Goal: Share content: Share content

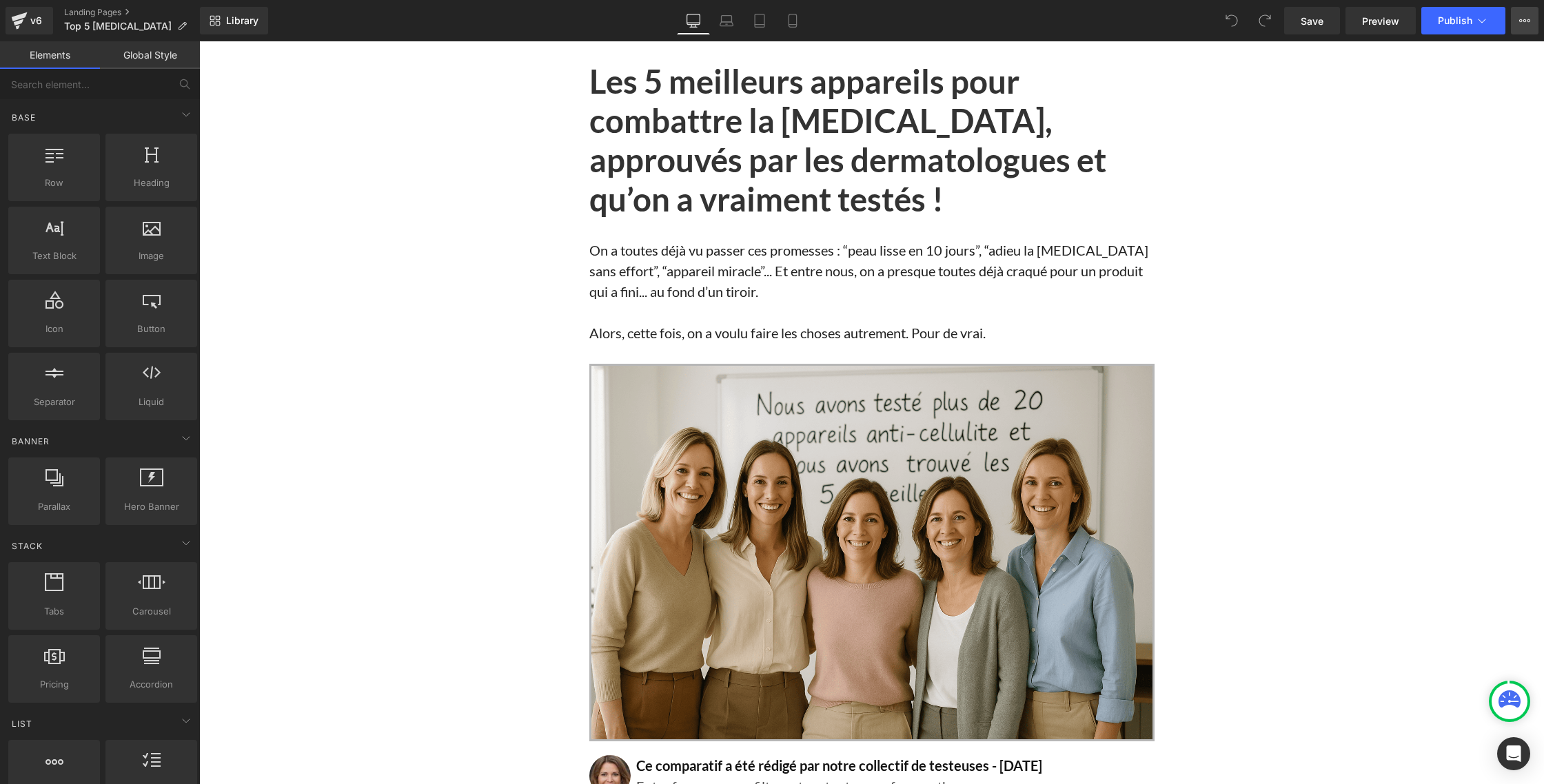
click at [1524, 24] on icon at bounding box center [1524, 21] width 11 height 11
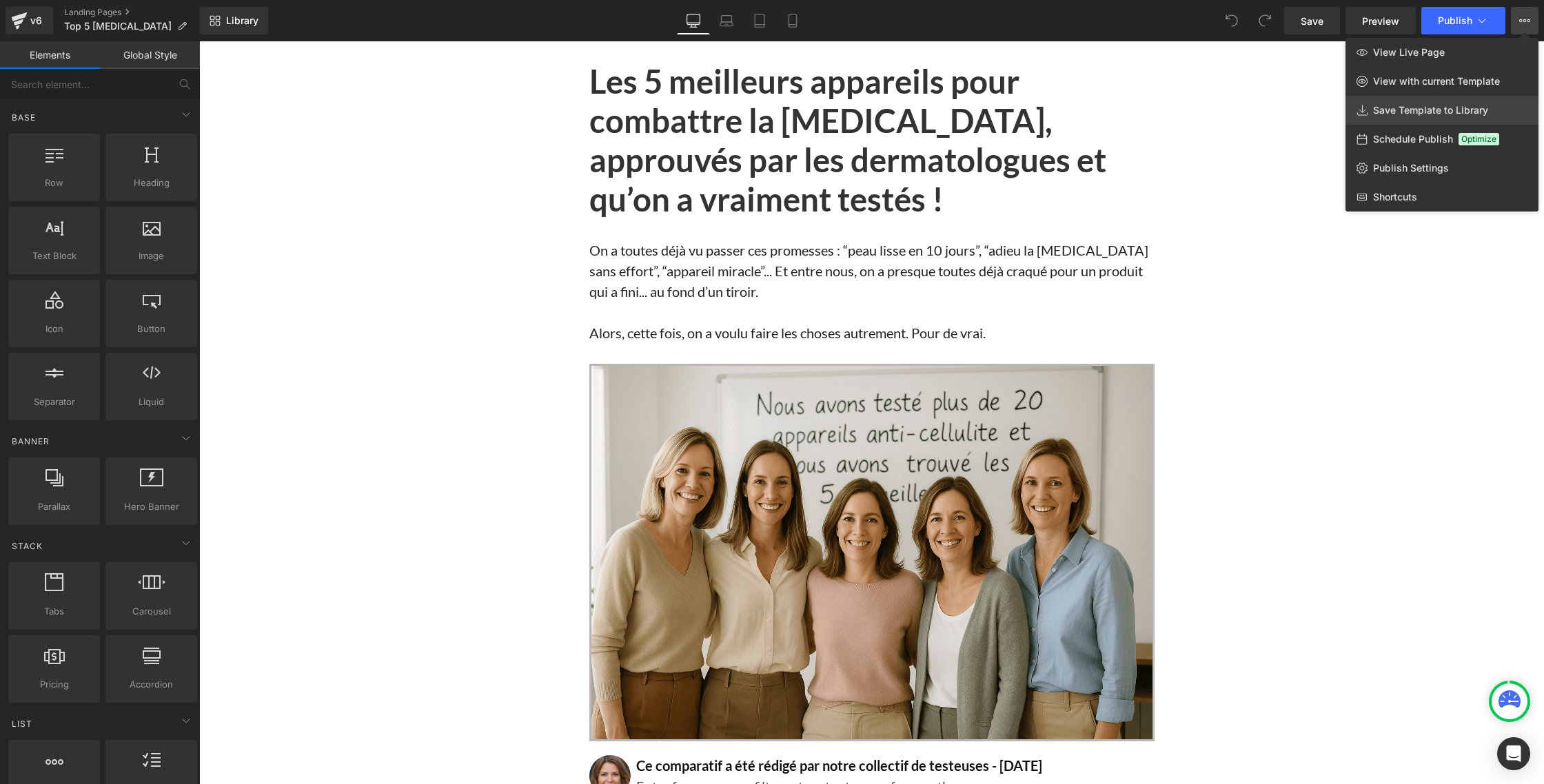
click at [1421, 110] on span "Save Template to Library" at bounding box center [1430, 110] width 115 height 12
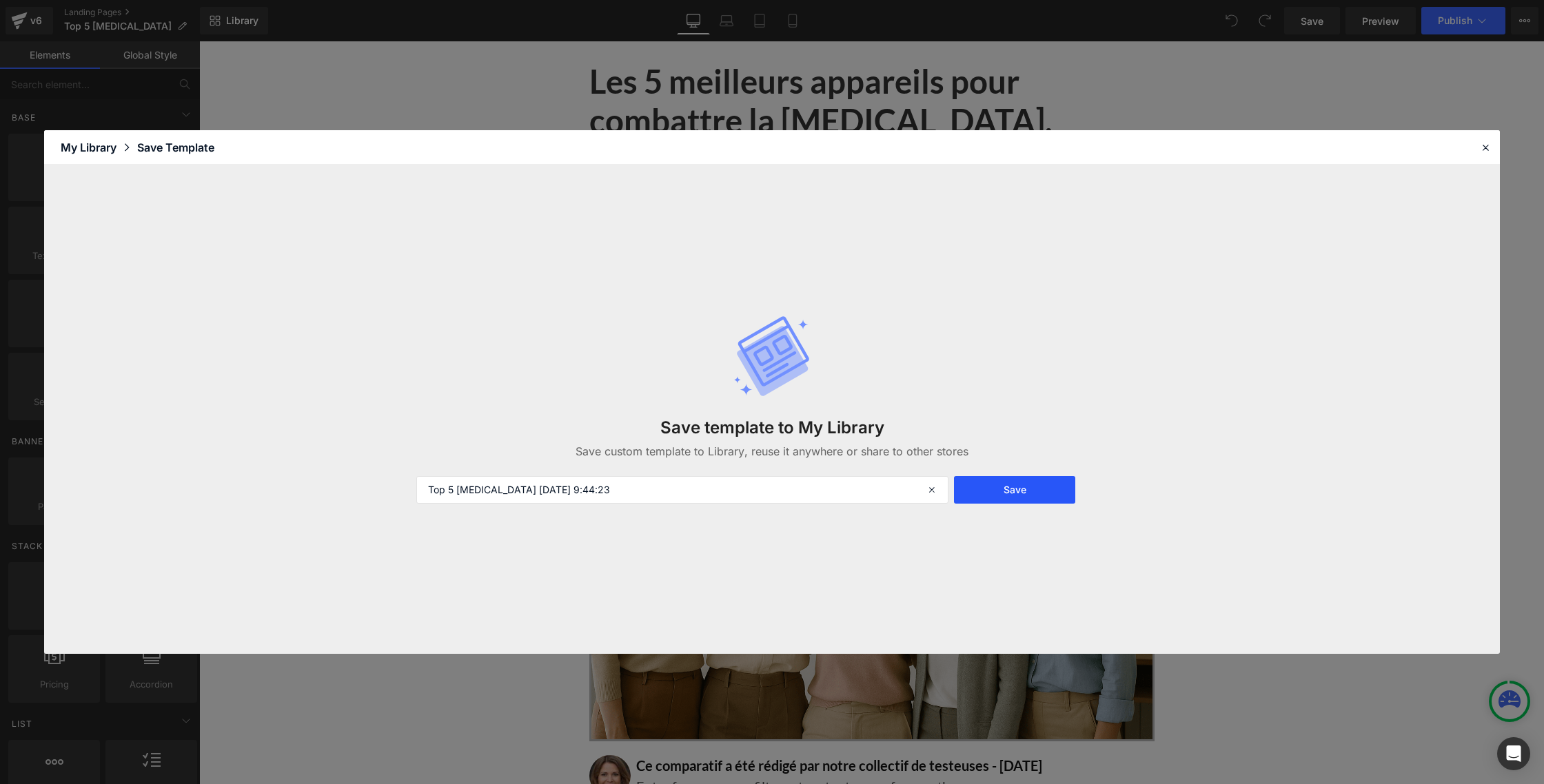
click at [1023, 488] on button "Save" at bounding box center [1014, 490] width 121 height 27
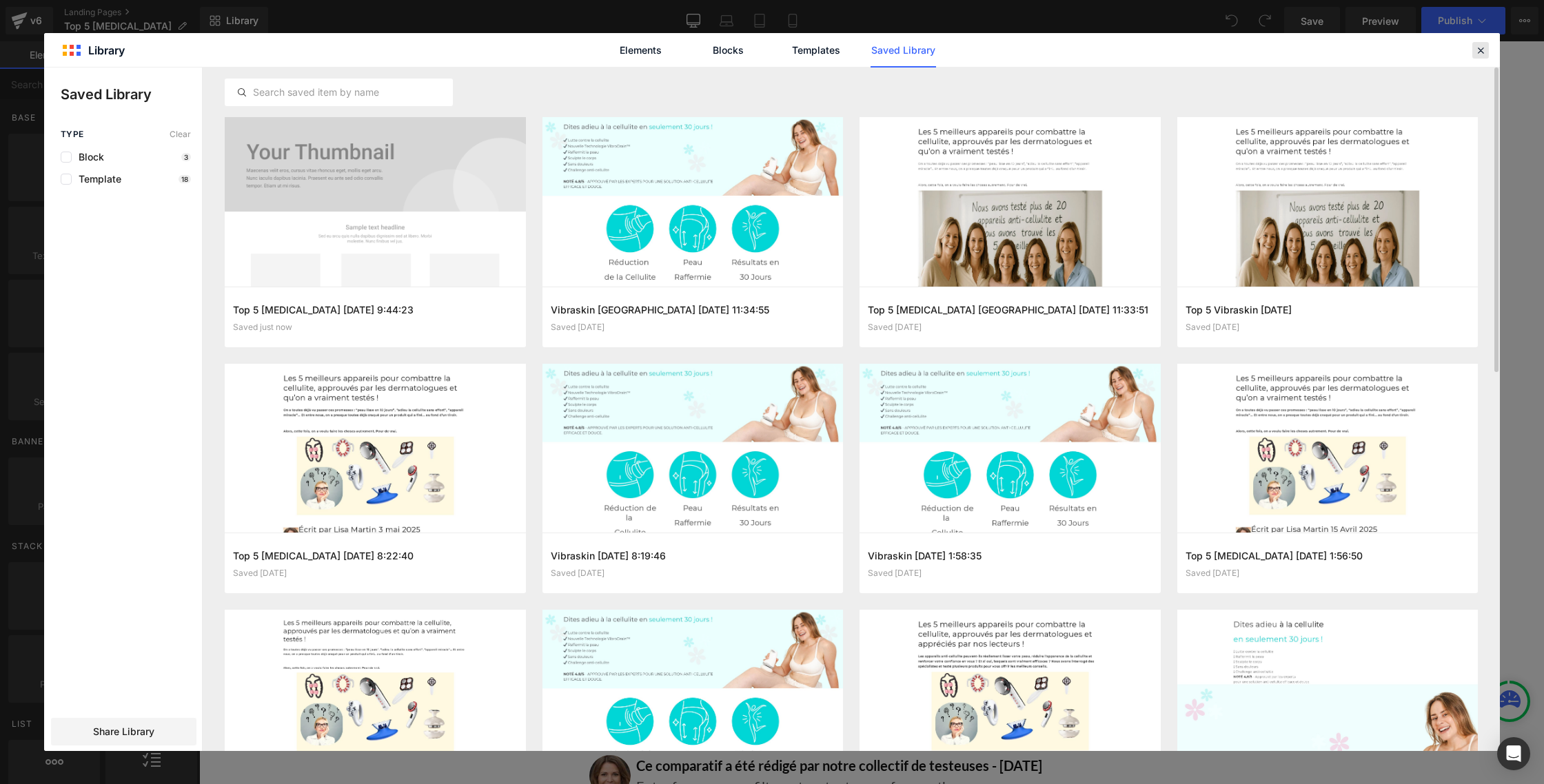
drag, startPoint x: 1477, startPoint y: 53, endPoint x: 1162, endPoint y: 22, distance: 316.5
click at [1477, 53] on icon at bounding box center [1480, 50] width 12 height 12
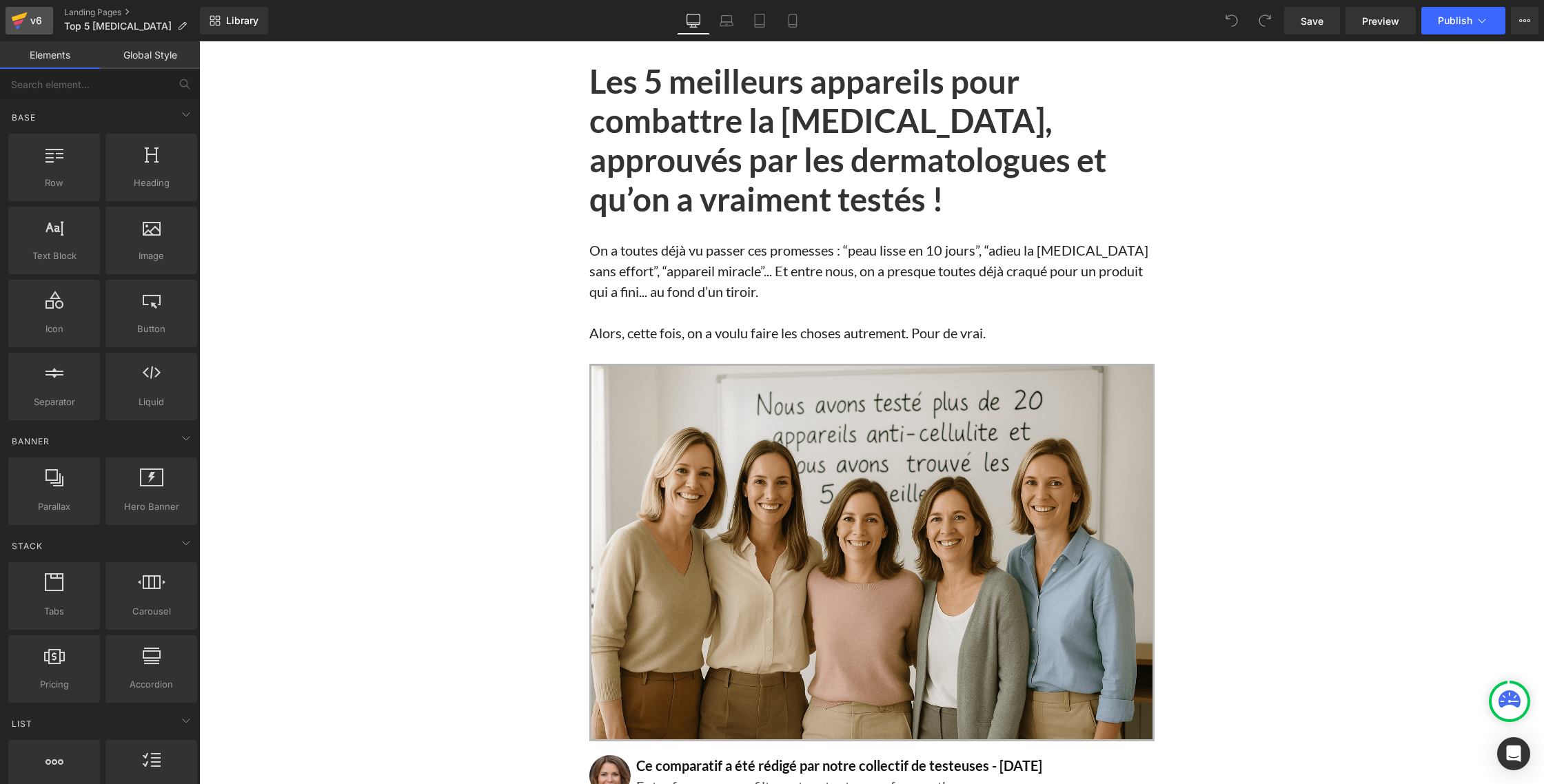
click at [25, 18] on icon at bounding box center [19, 21] width 17 height 34
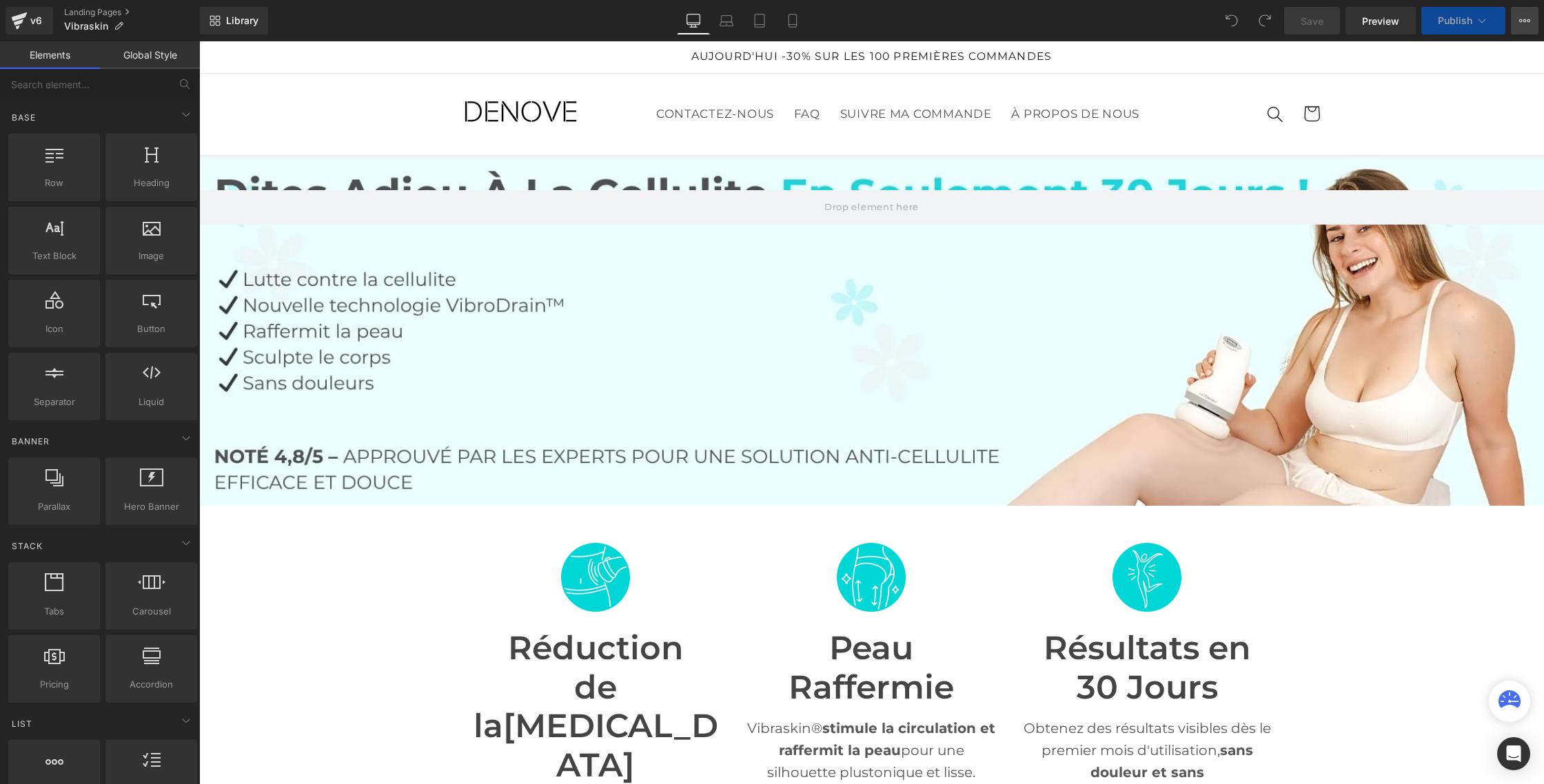
click at [1530, 15] on icon at bounding box center [1524, 21] width 11 height 11
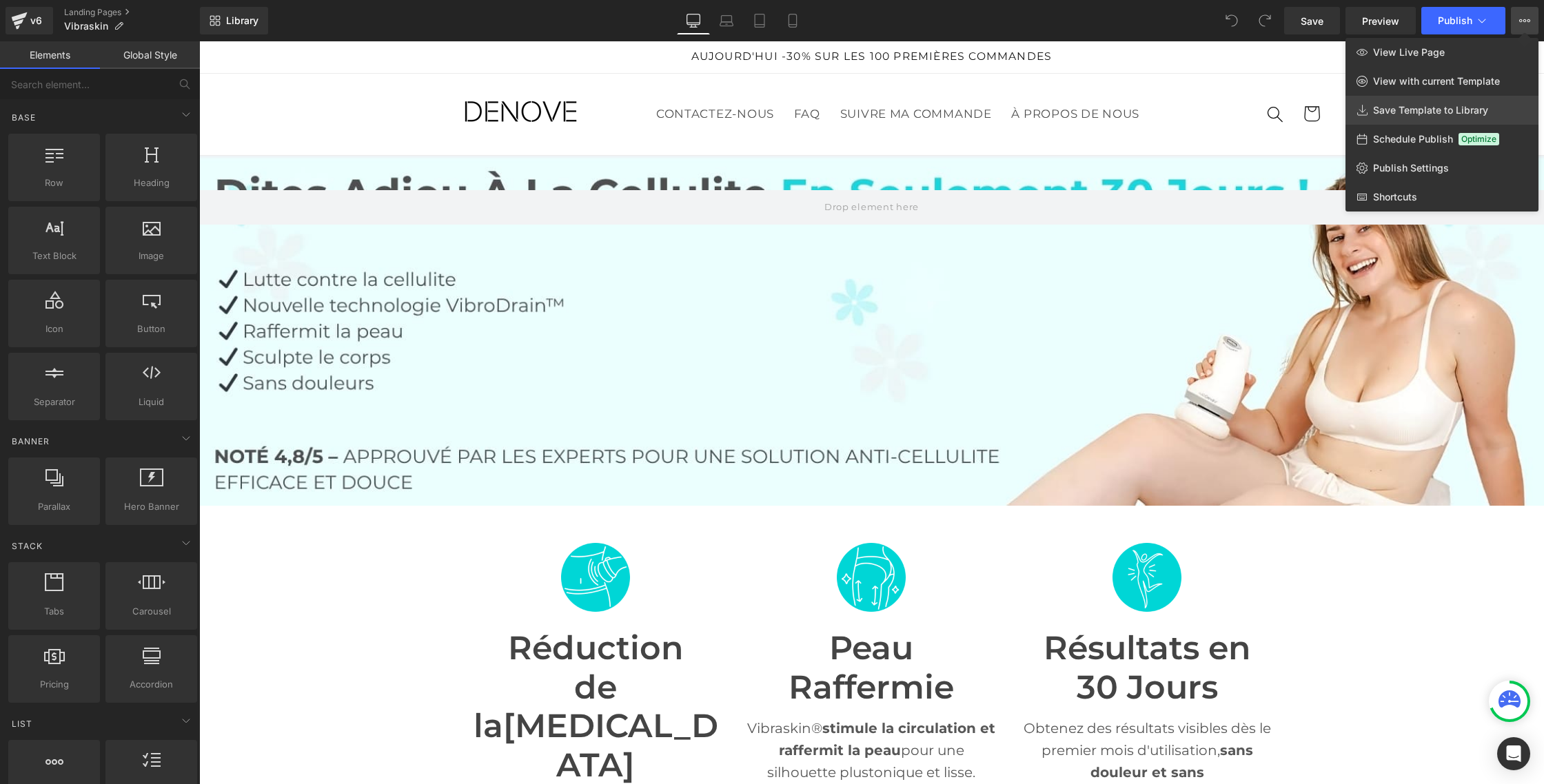
click at [1384, 112] on span "Save Template to Library" at bounding box center [1430, 110] width 115 height 12
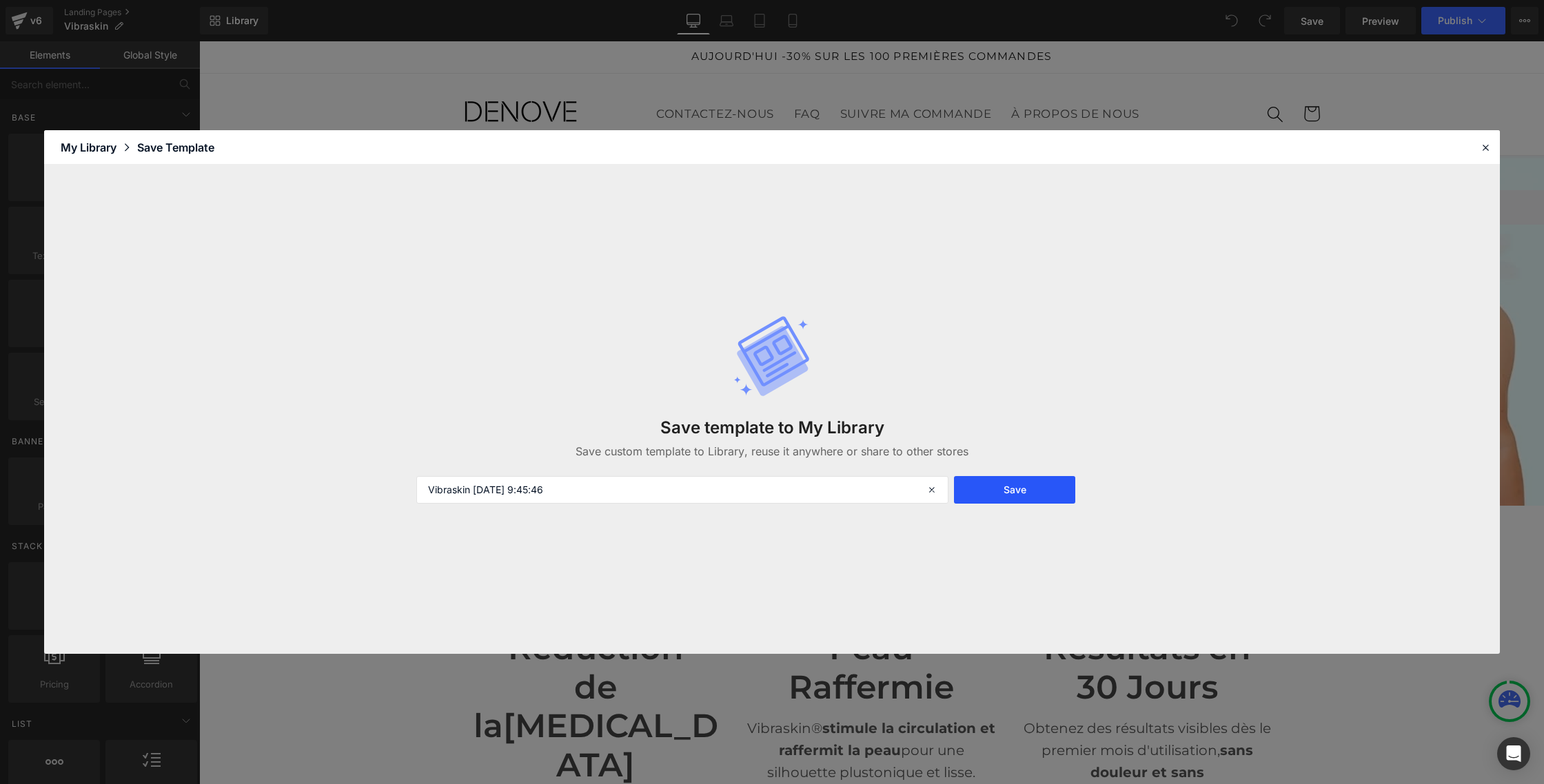
click at [1003, 491] on button "Save" at bounding box center [1014, 490] width 121 height 27
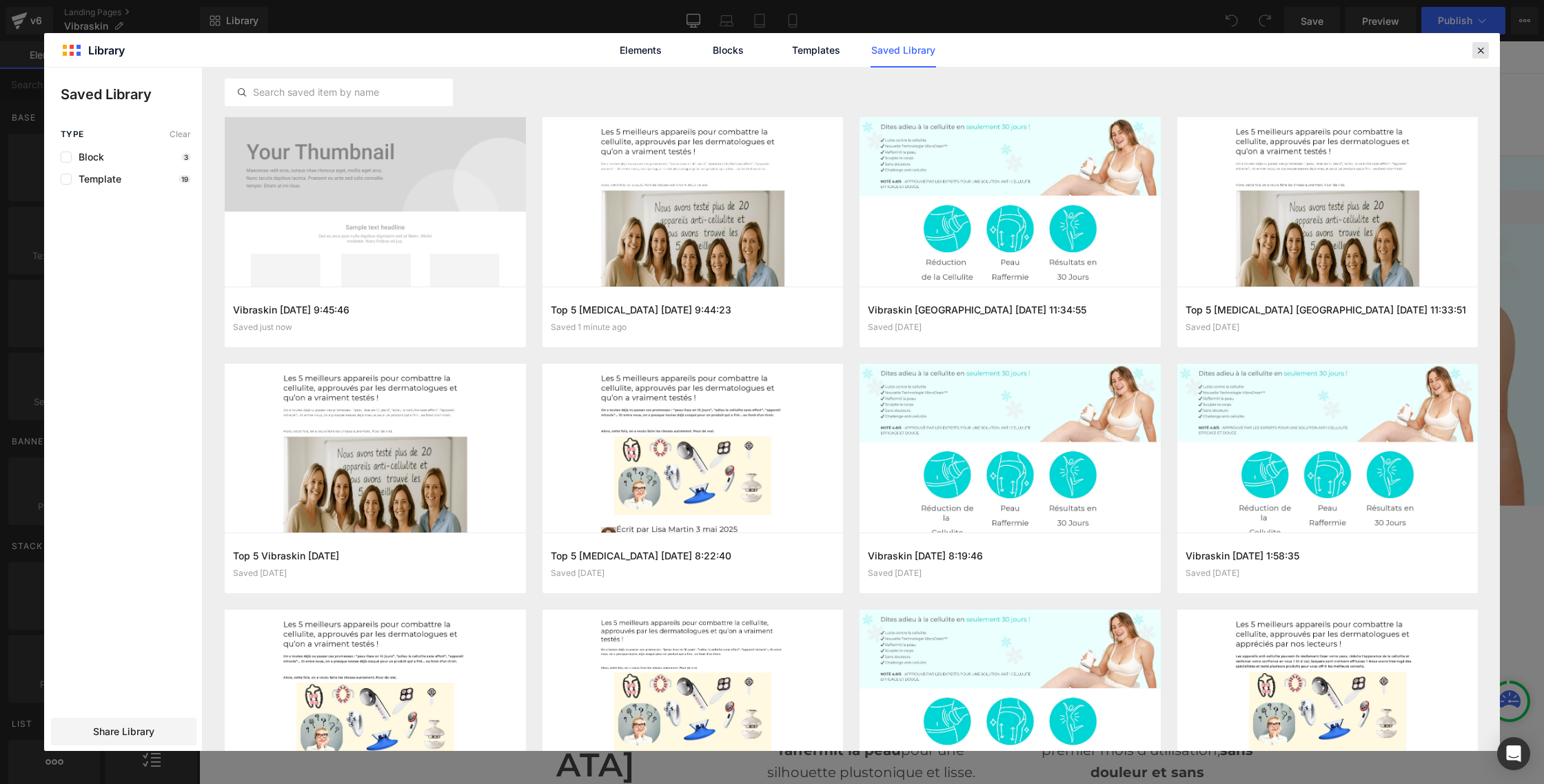
click at [1477, 46] on icon at bounding box center [1480, 50] width 12 height 12
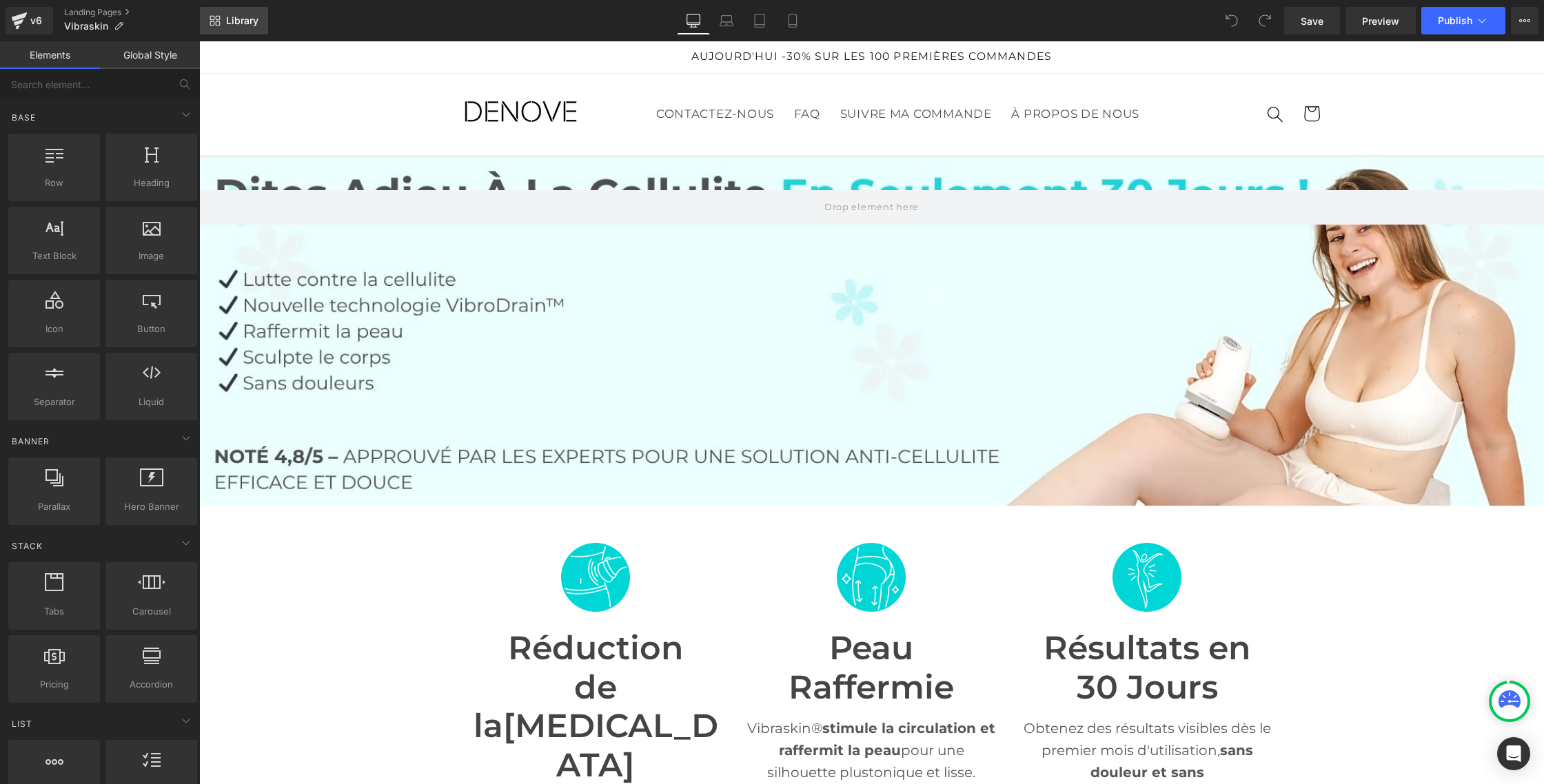
click at [241, 21] on span "Library" at bounding box center [242, 21] width 33 height 12
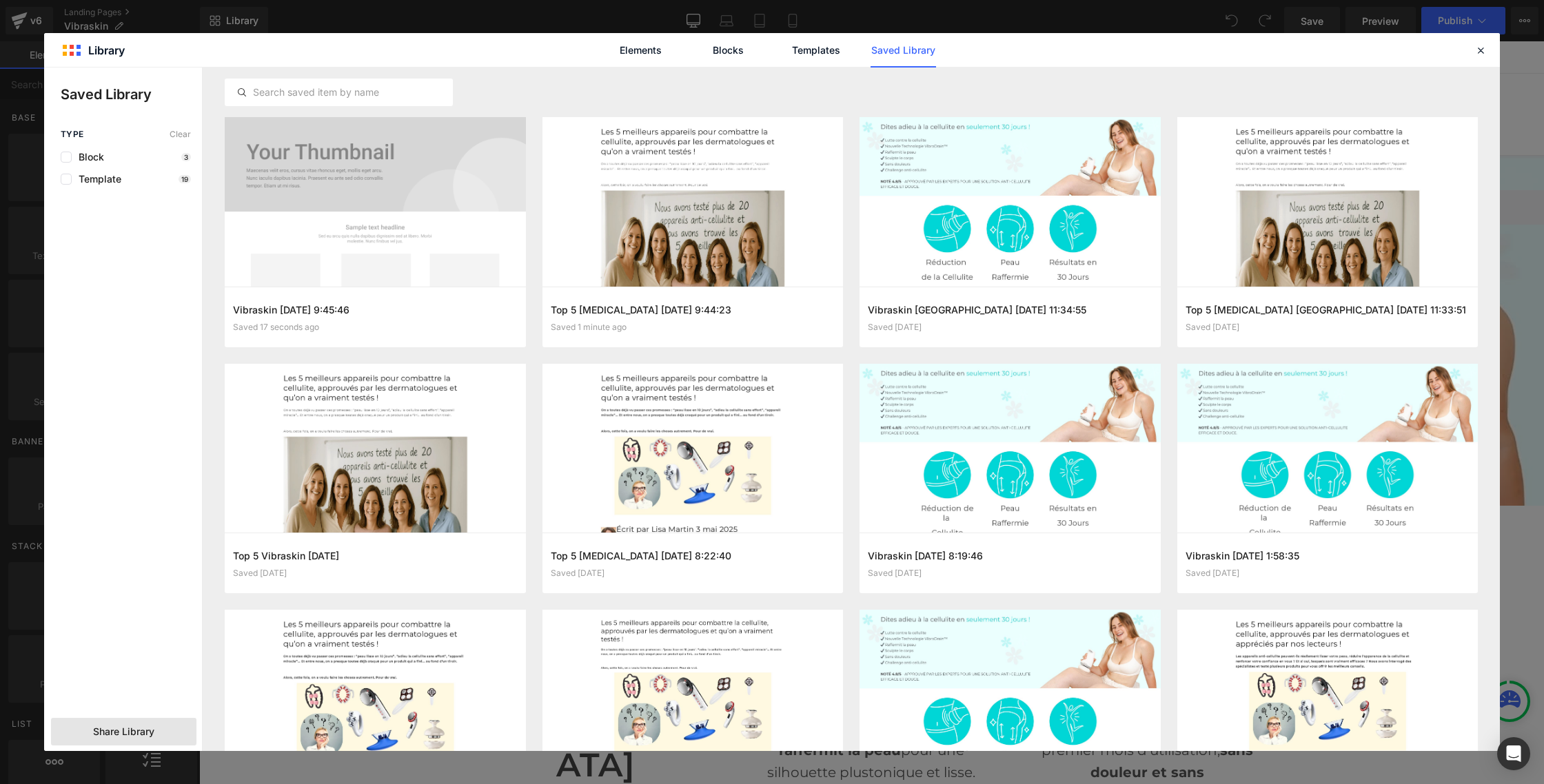
click at [127, 721] on div "Share Library" at bounding box center [123, 731] width 146 height 27
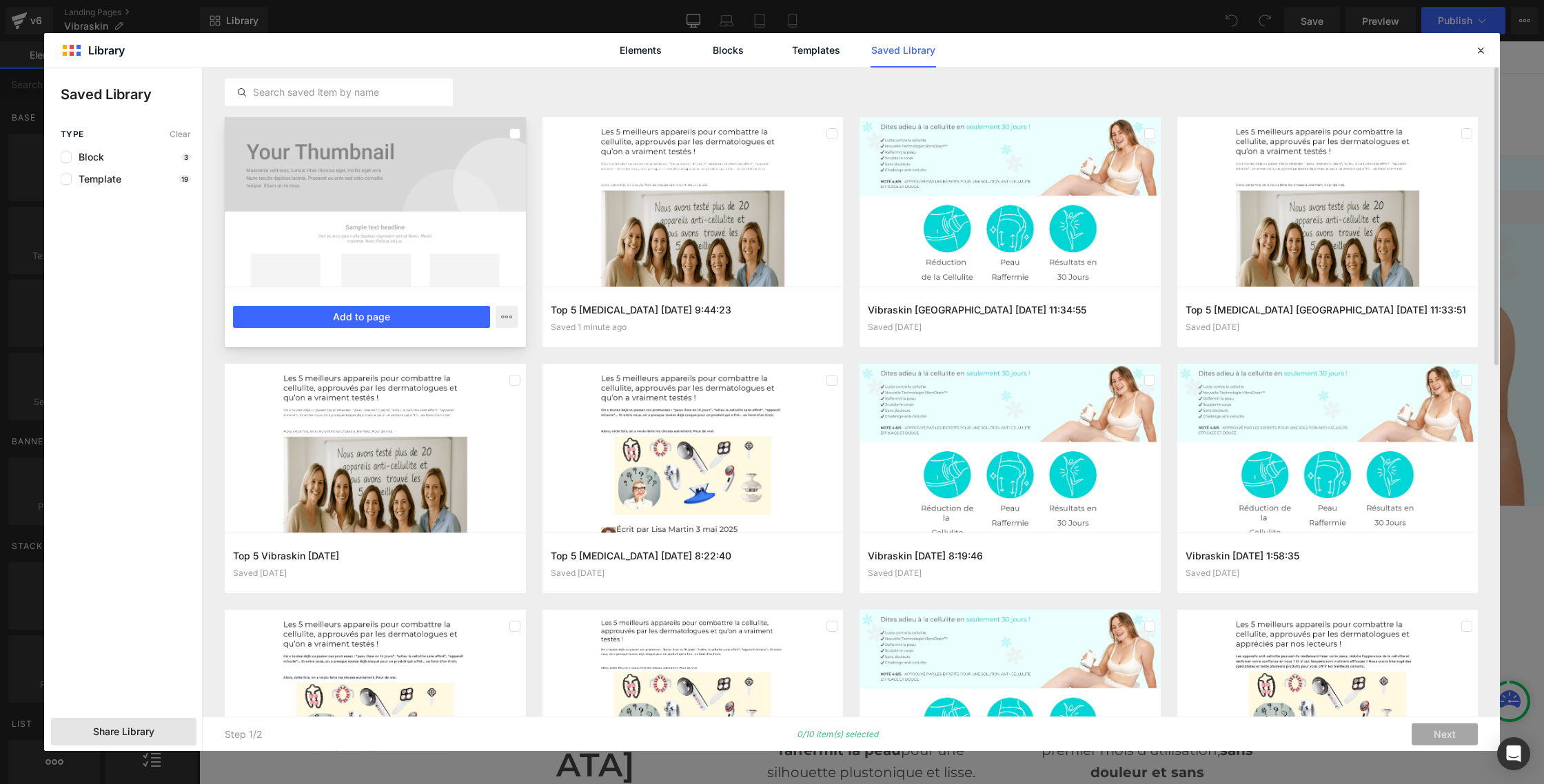
scroll to position [1, 0]
click at [516, 131] on label at bounding box center [514, 133] width 11 height 11
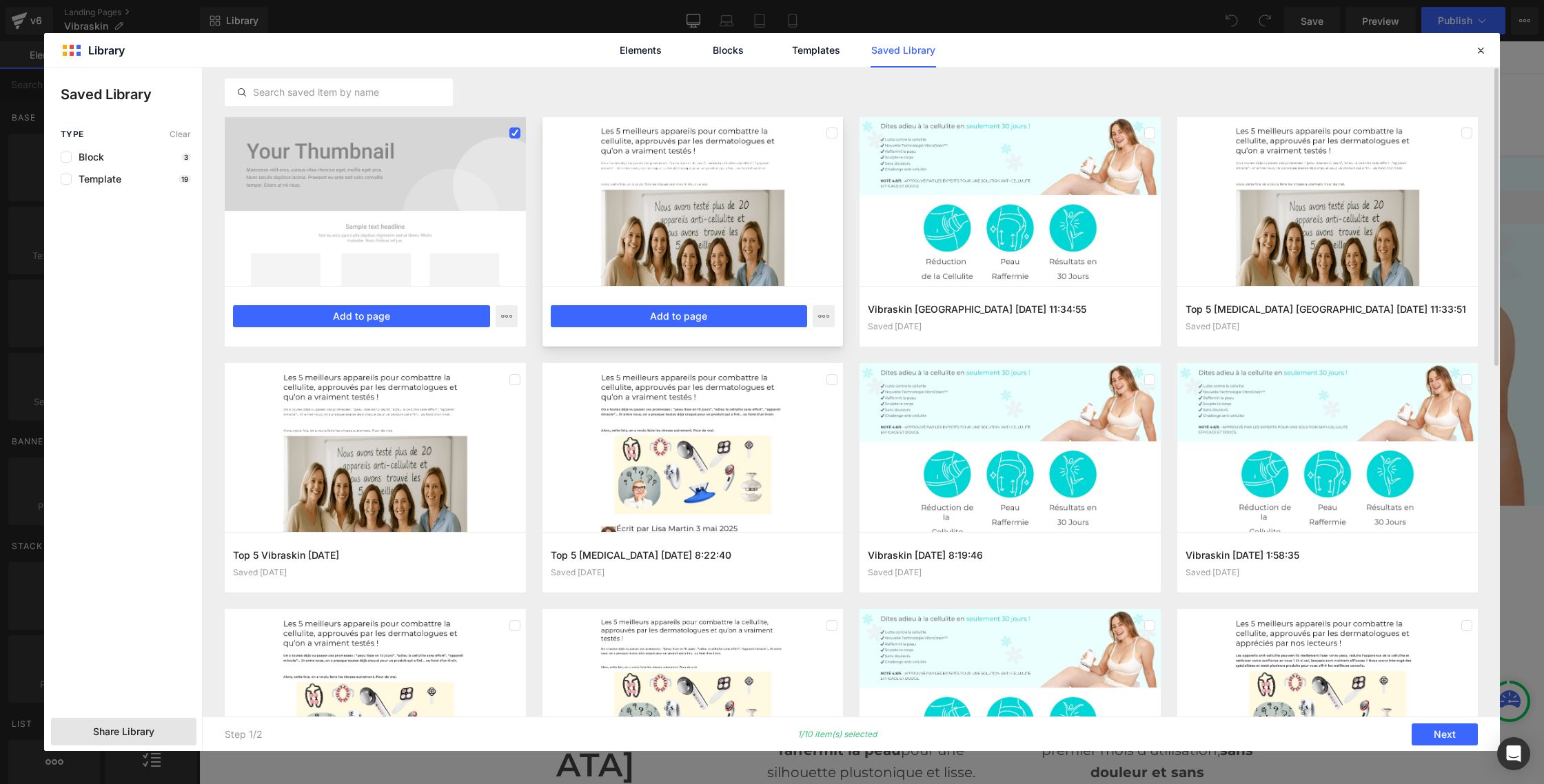
scroll to position [4, 0]
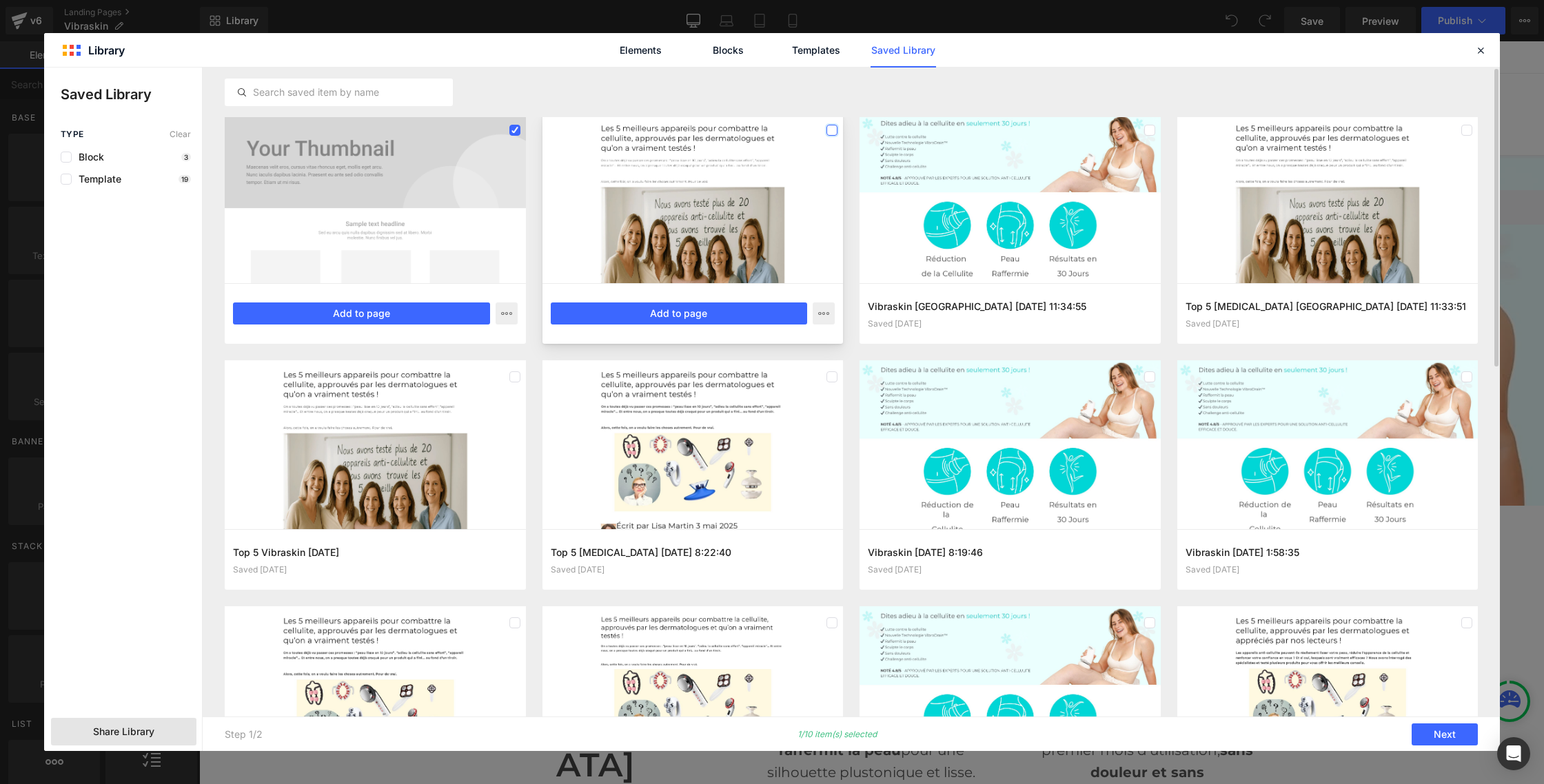
click at [832, 129] on label at bounding box center [831, 130] width 11 height 11
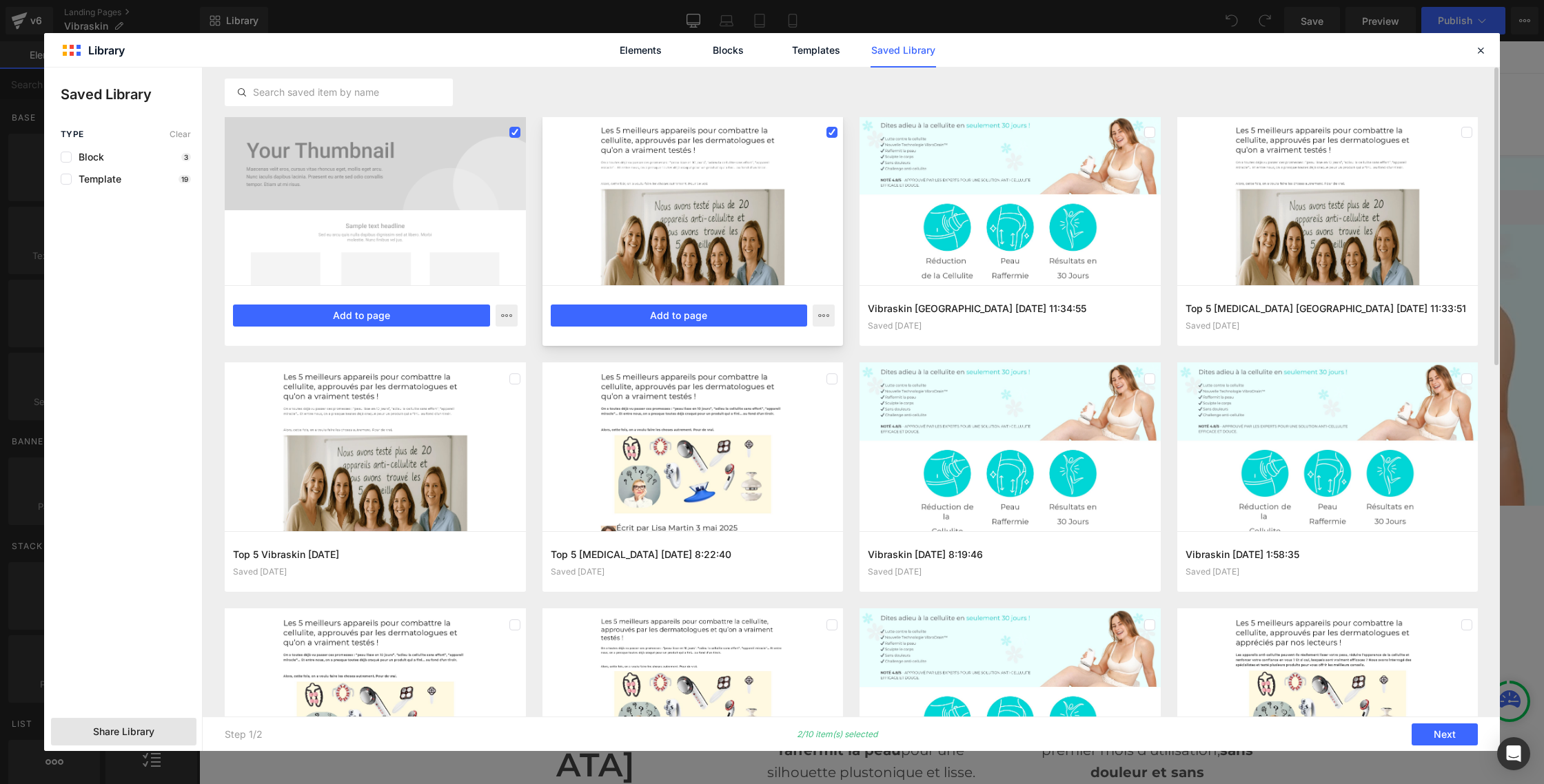
scroll to position [0, 0]
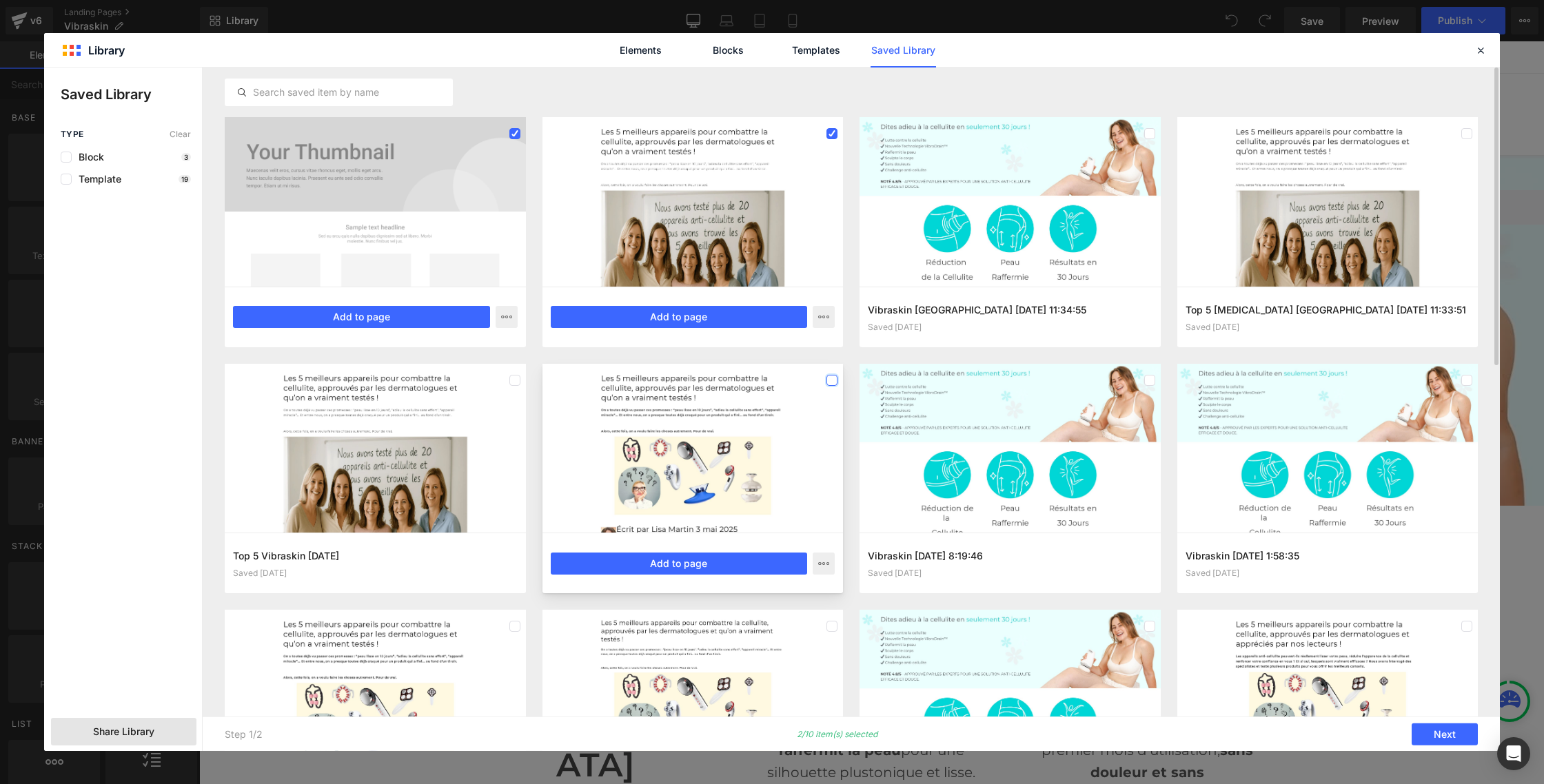
click at [829, 382] on label at bounding box center [831, 380] width 11 height 11
click at [66, 160] on label at bounding box center [66, 157] width 11 height 11
click at [66, 157] on input "checkbox" at bounding box center [66, 157] width 0 height 0
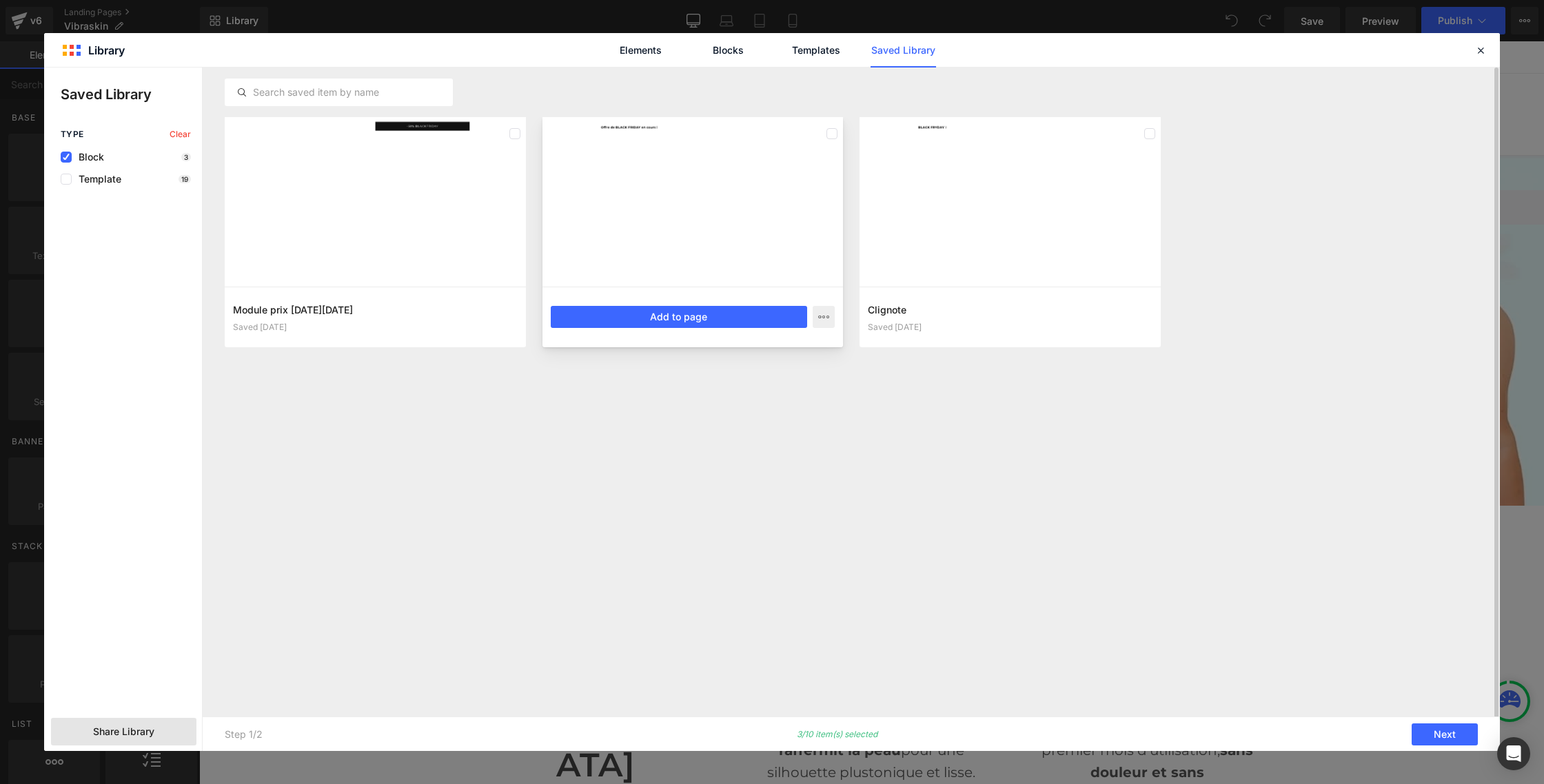
drag, startPoint x: 518, startPoint y: 133, endPoint x: 654, endPoint y: 133, distance: 136.0
click at [518, 134] on label at bounding box center [514, 133] width 11 height 11
click at [831, 135] on label at bounding box center [831, 133] width 11 height 11
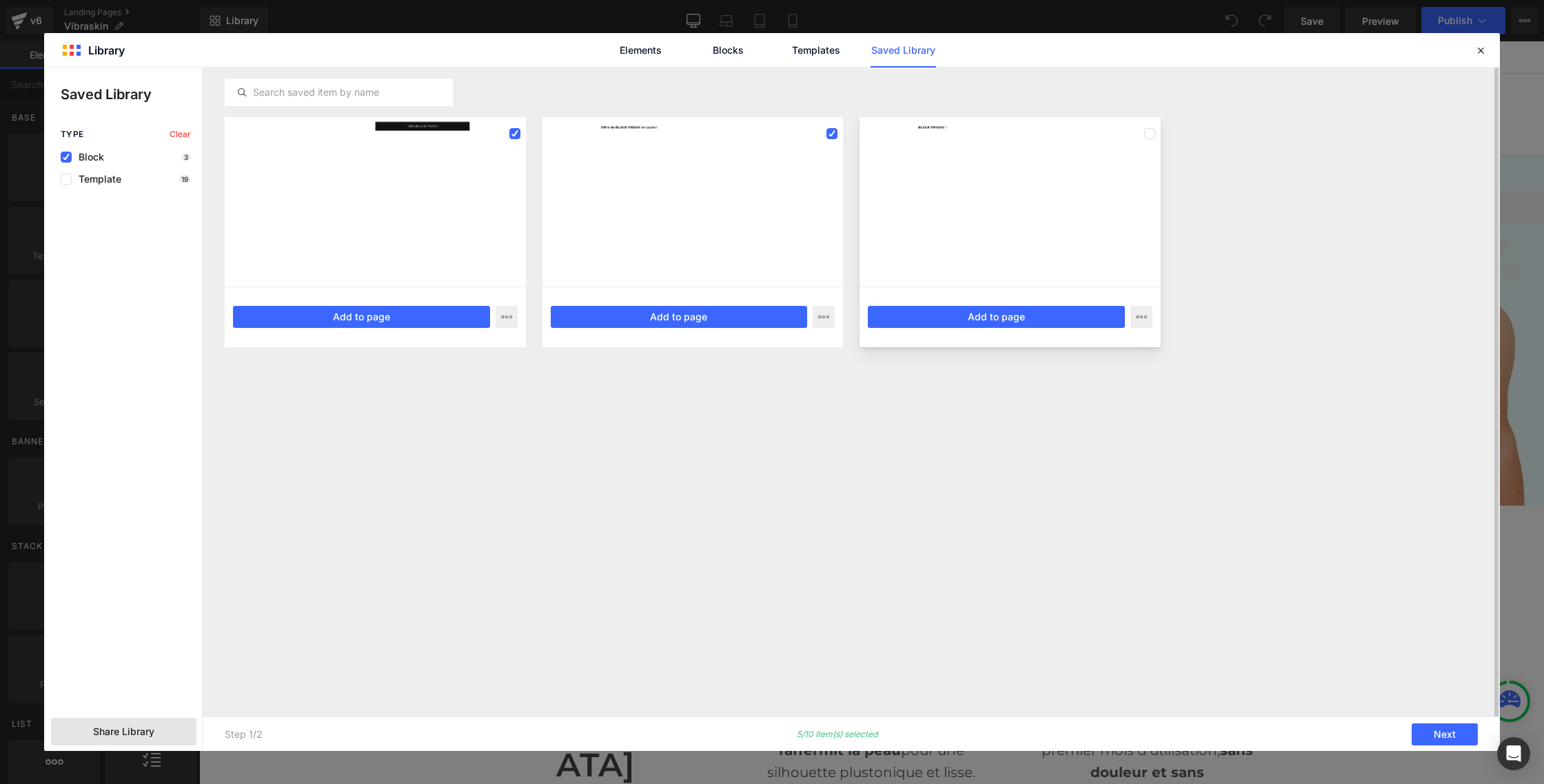
drag, startPoint x: 1148, startPoint y: 133, endPoint x: 1139, endPoint y: 131, distance: 9.2
click at [1146, 132] on label at bounding box center [1149, 133] width 11 height 11
click at [69, 181] on label at bounding box center [66, 179] width 11 height 11
click at [66, 179] on input "checkbox" at bounding box center [66, 179] width 0 height 0
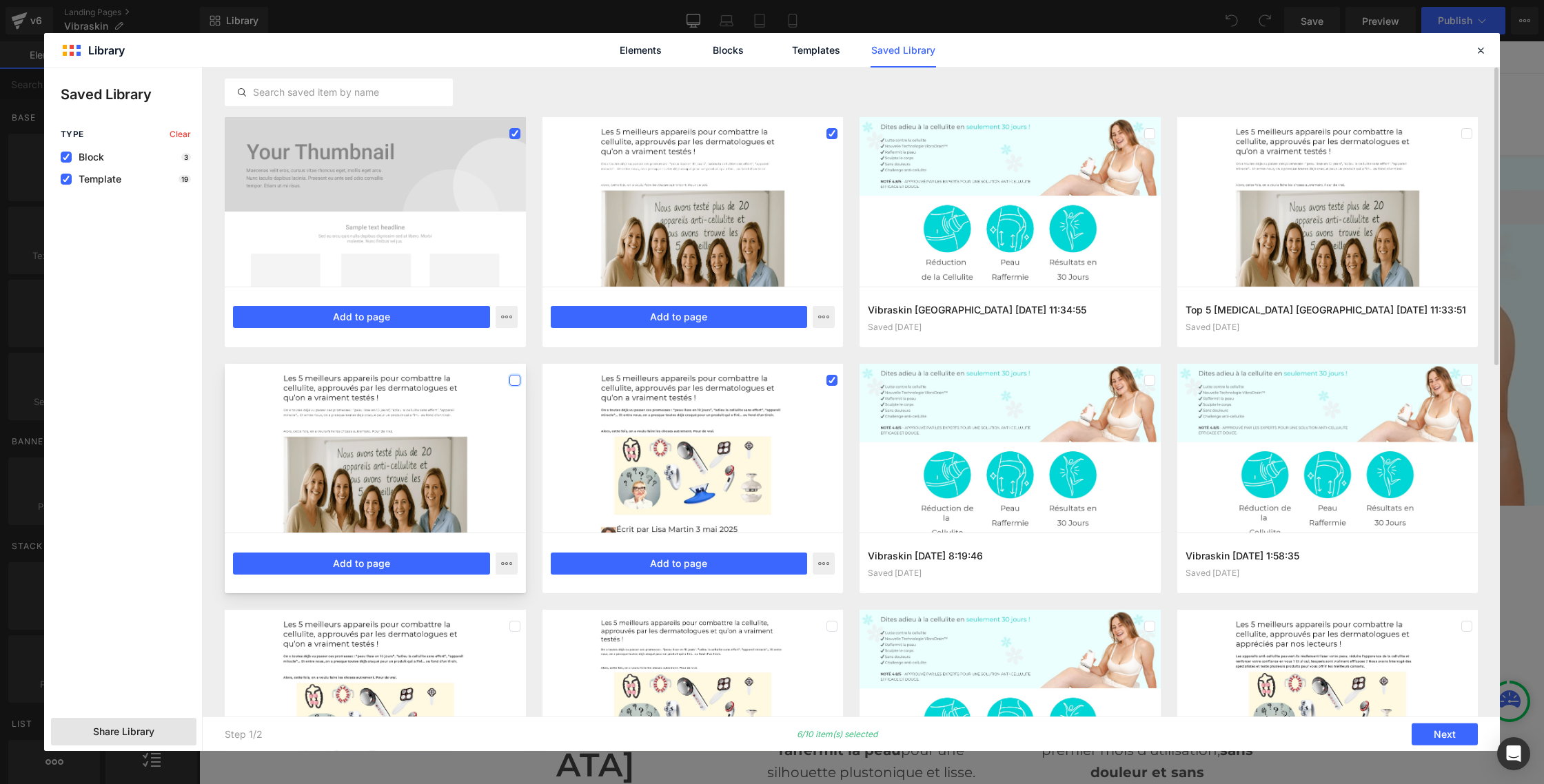
click at [515, 380] on label at bounding box center [514, 380] width 11 height 11
click at [1148, 135] on label at bounding box center [1149, 133] width 11 height 11
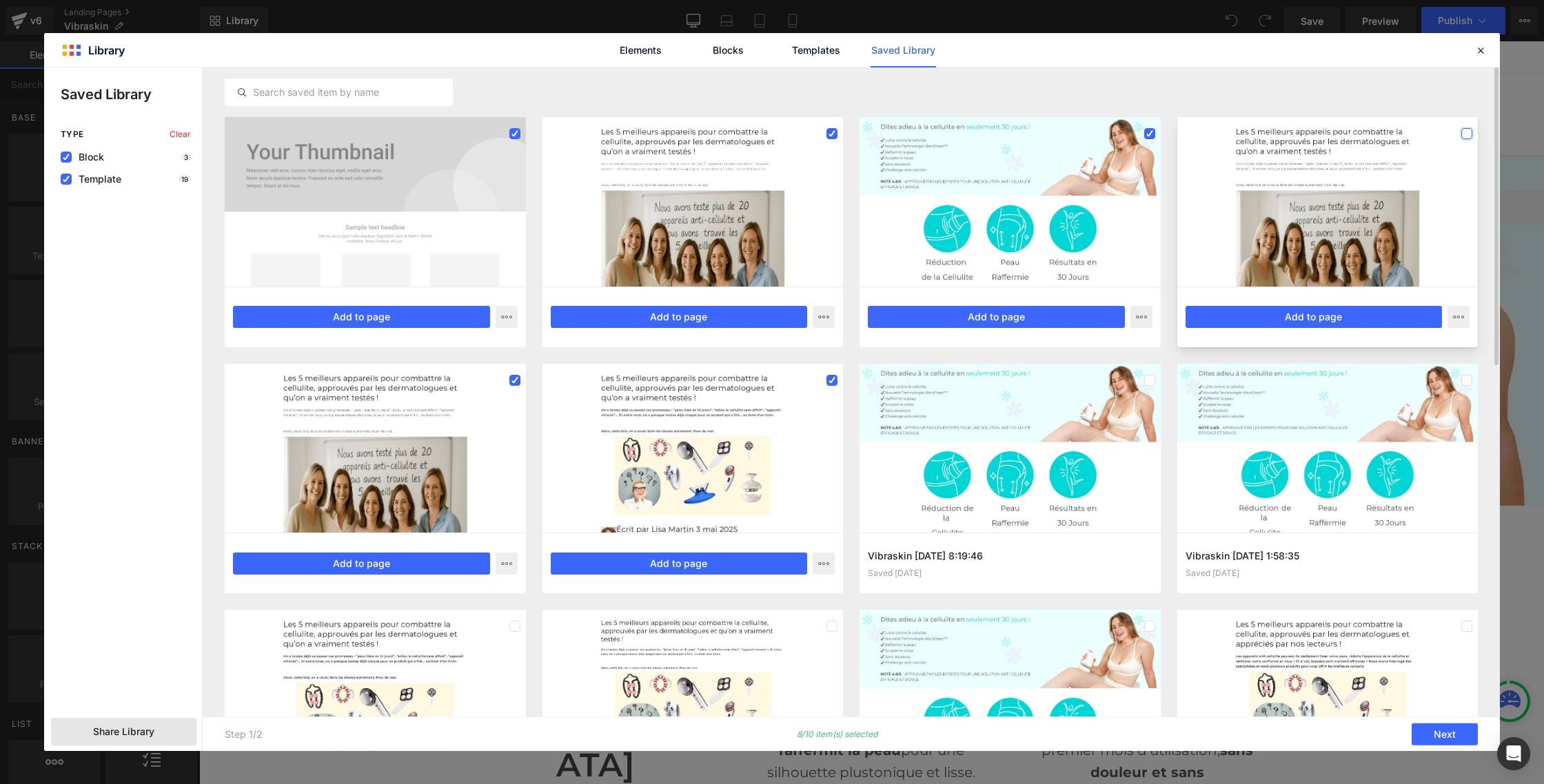
click at [1471, 134] on label at bounding box center [1466, 133] width 11 height 11
click at [1149, 379] on label at bounding box center [1149, 380] width 11 height 11
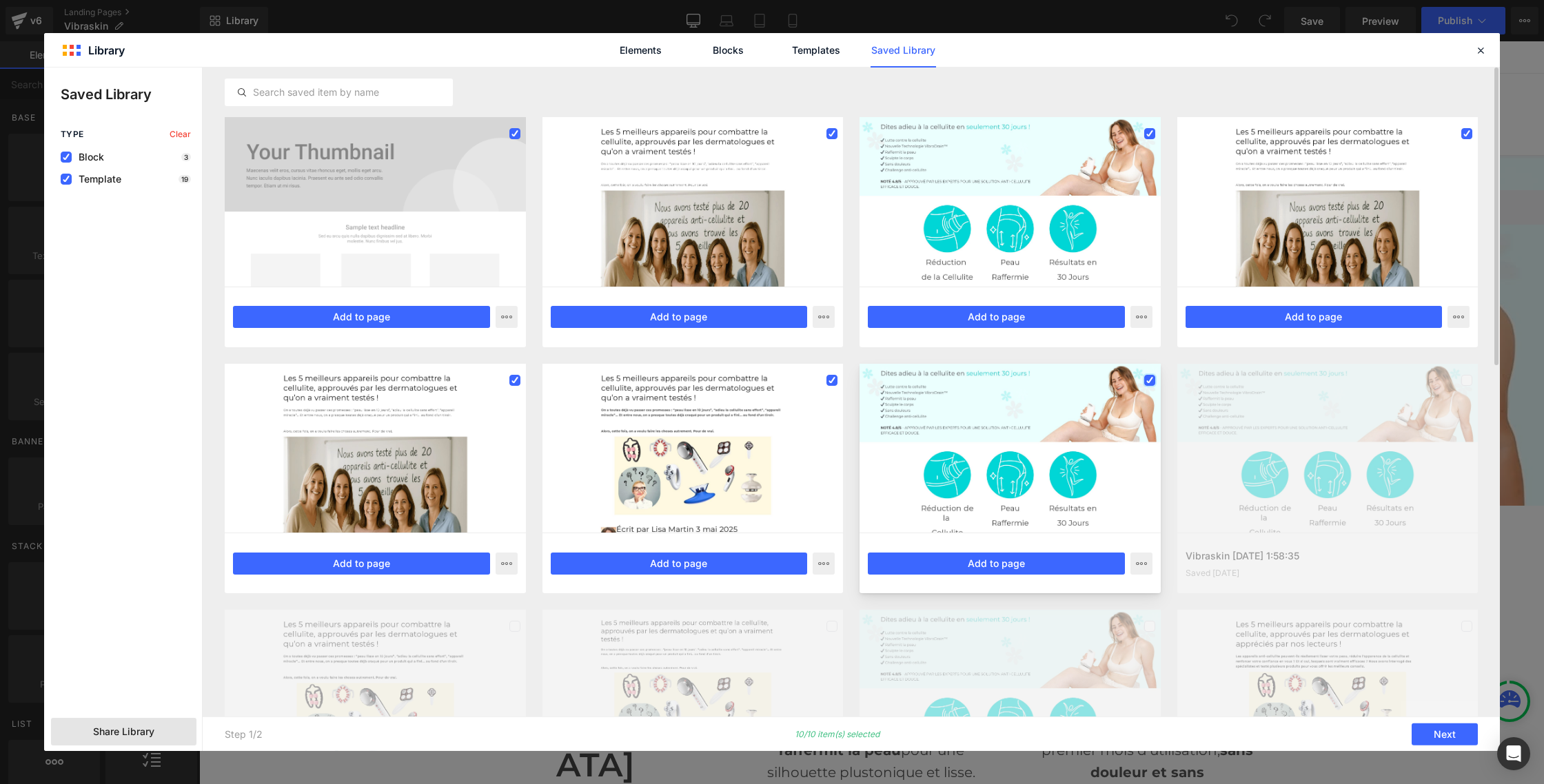
click at [1155, 382] on div at bounding box center [1010, 448] width 301 height 169
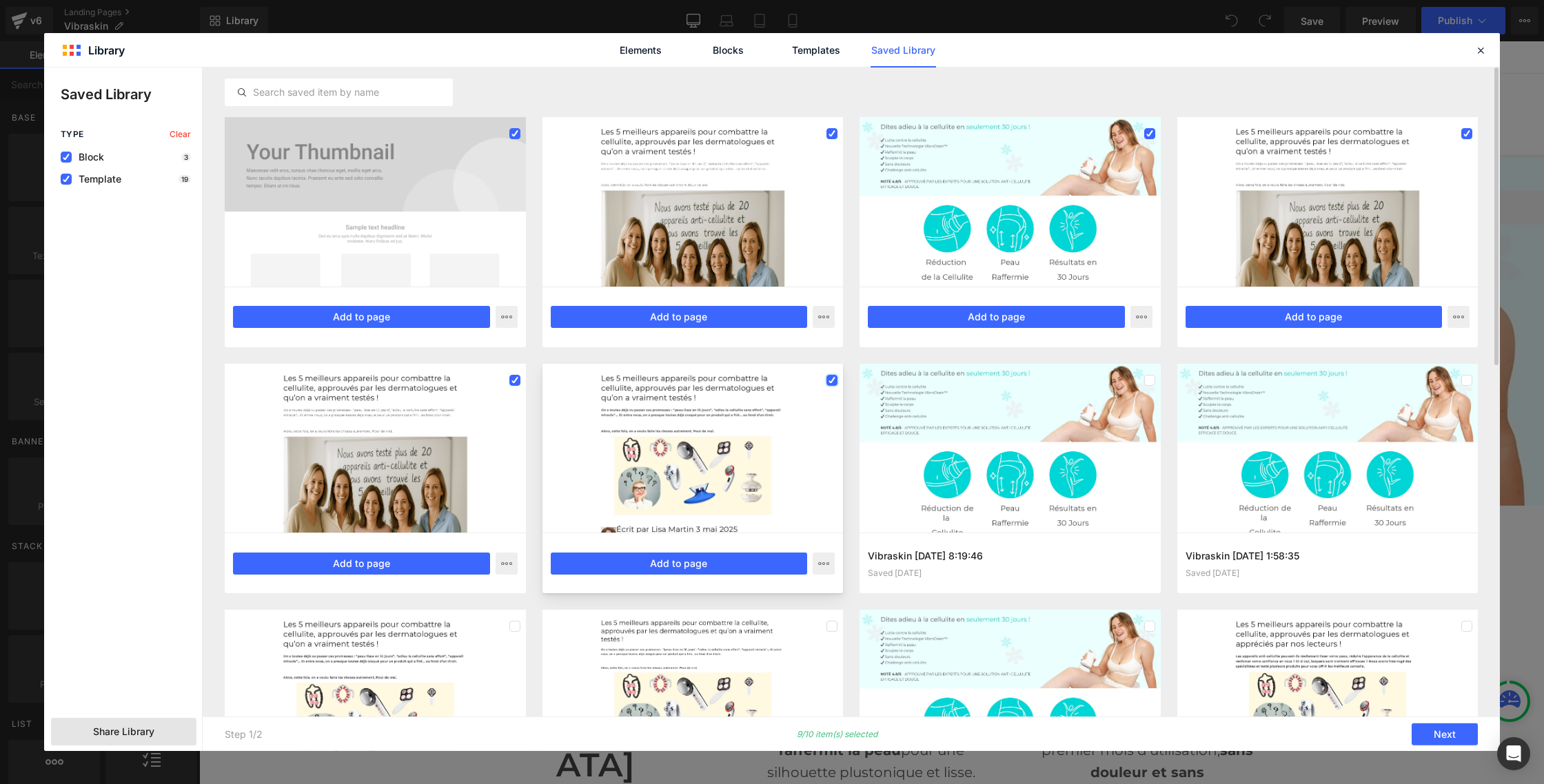
click at [832, 380] on icon at bounding box center [831, 380] width 7 height 0
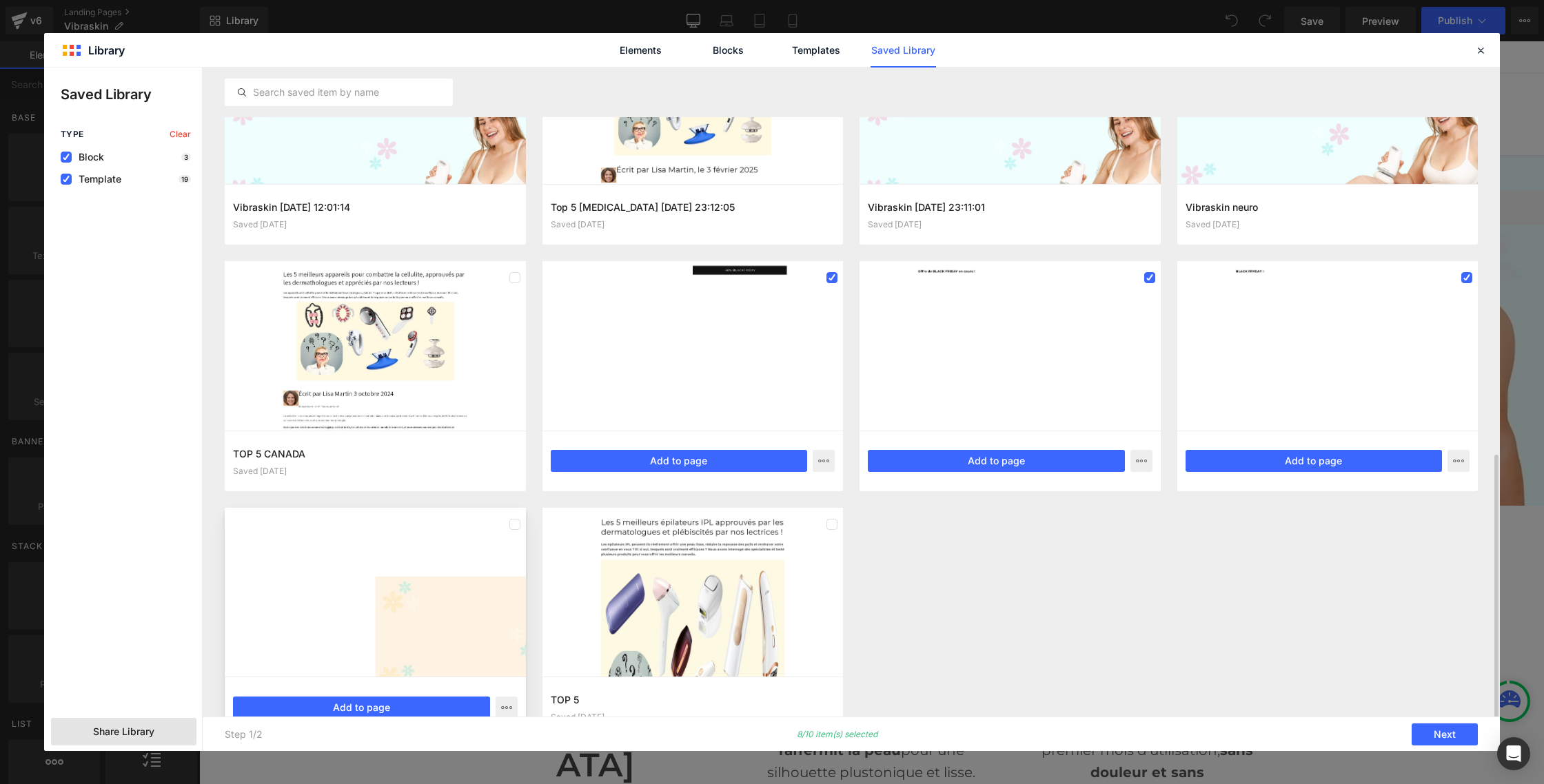
scroll to position [882, 0]
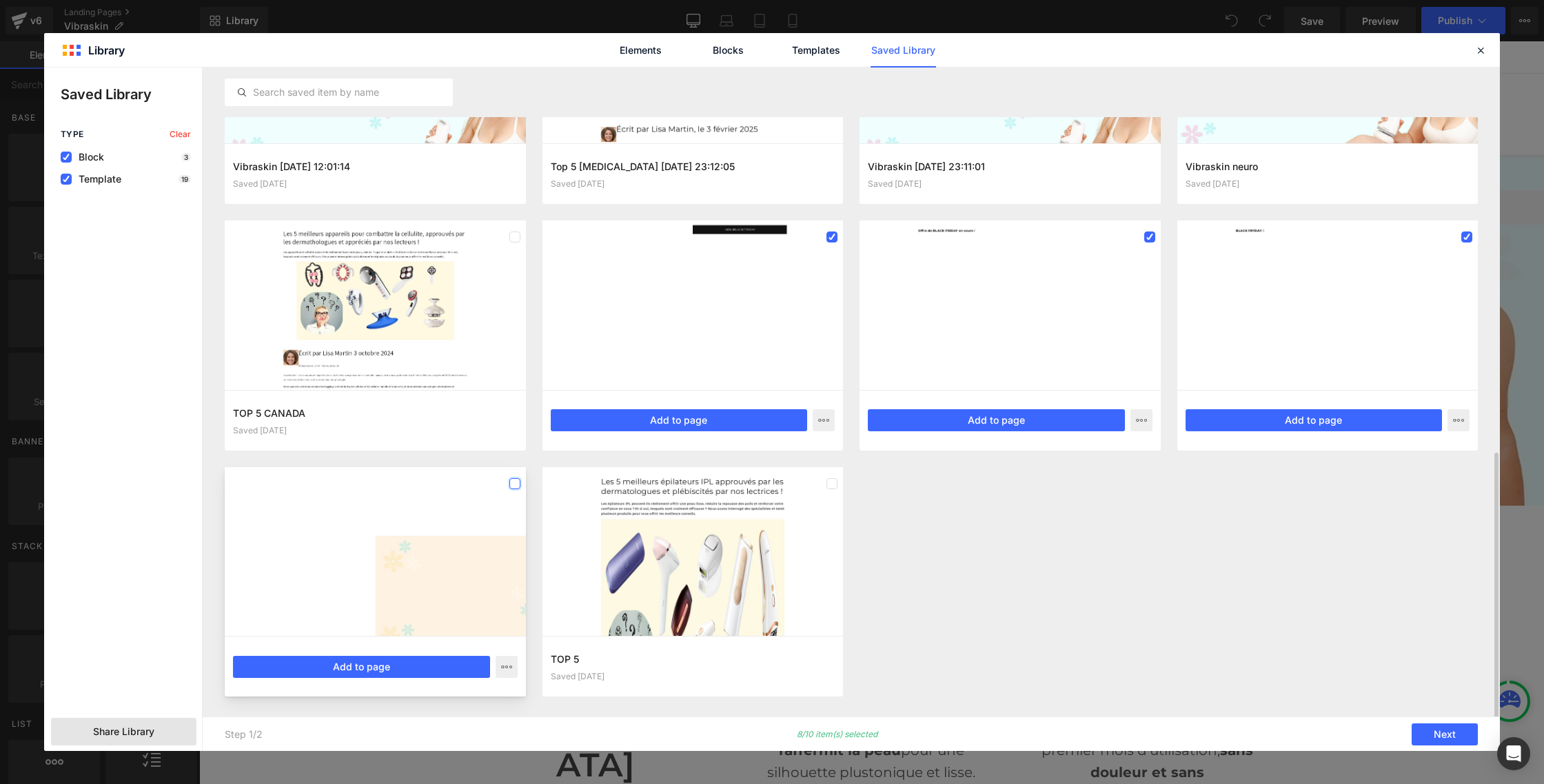
click at [517, 485] on label at bounding box center [514, 484] width 11 height 11
click at [831, 485] on label at bounding box center [831, 484] width 11 height 11
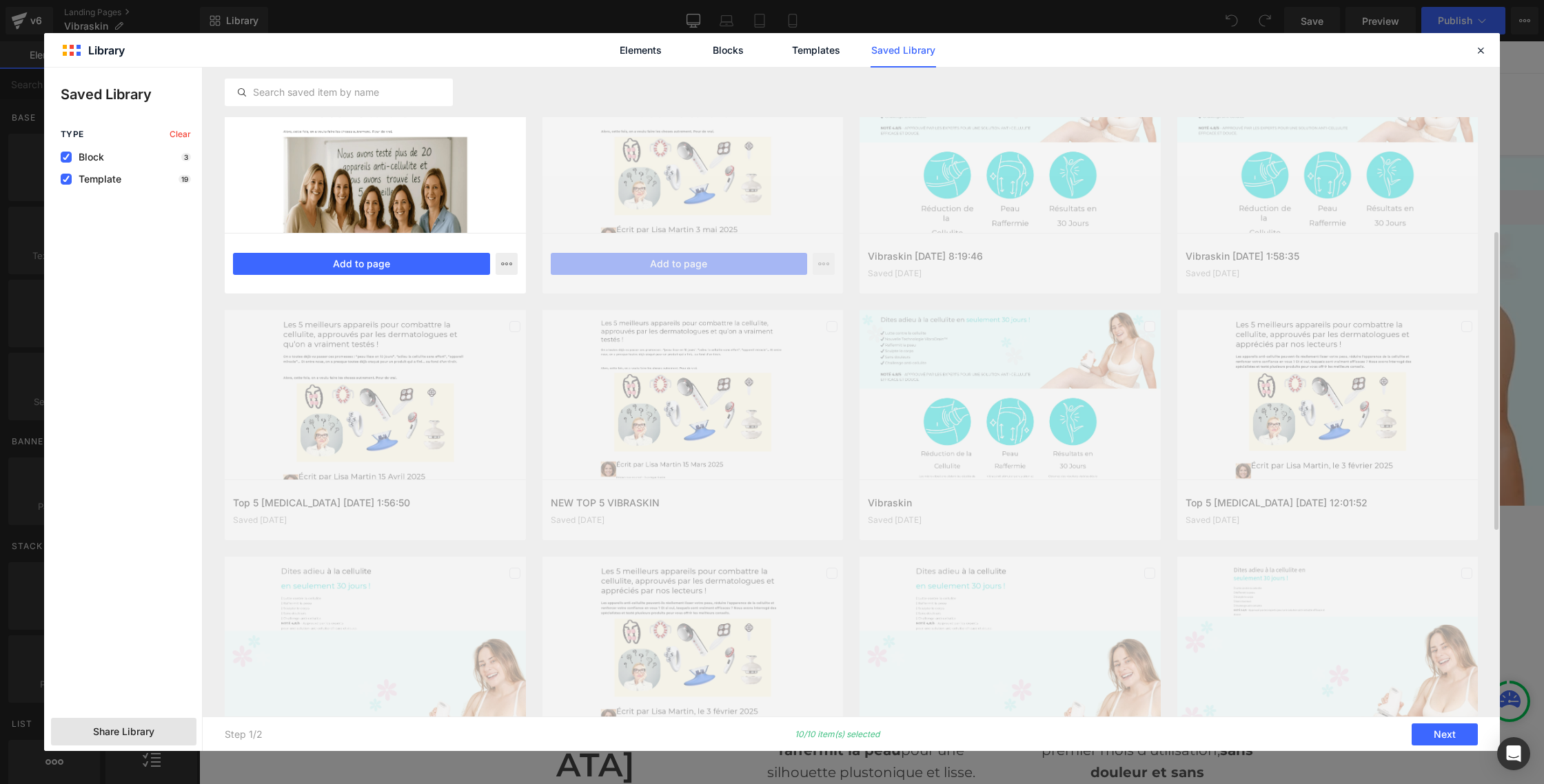
scroll to position [470, 0]
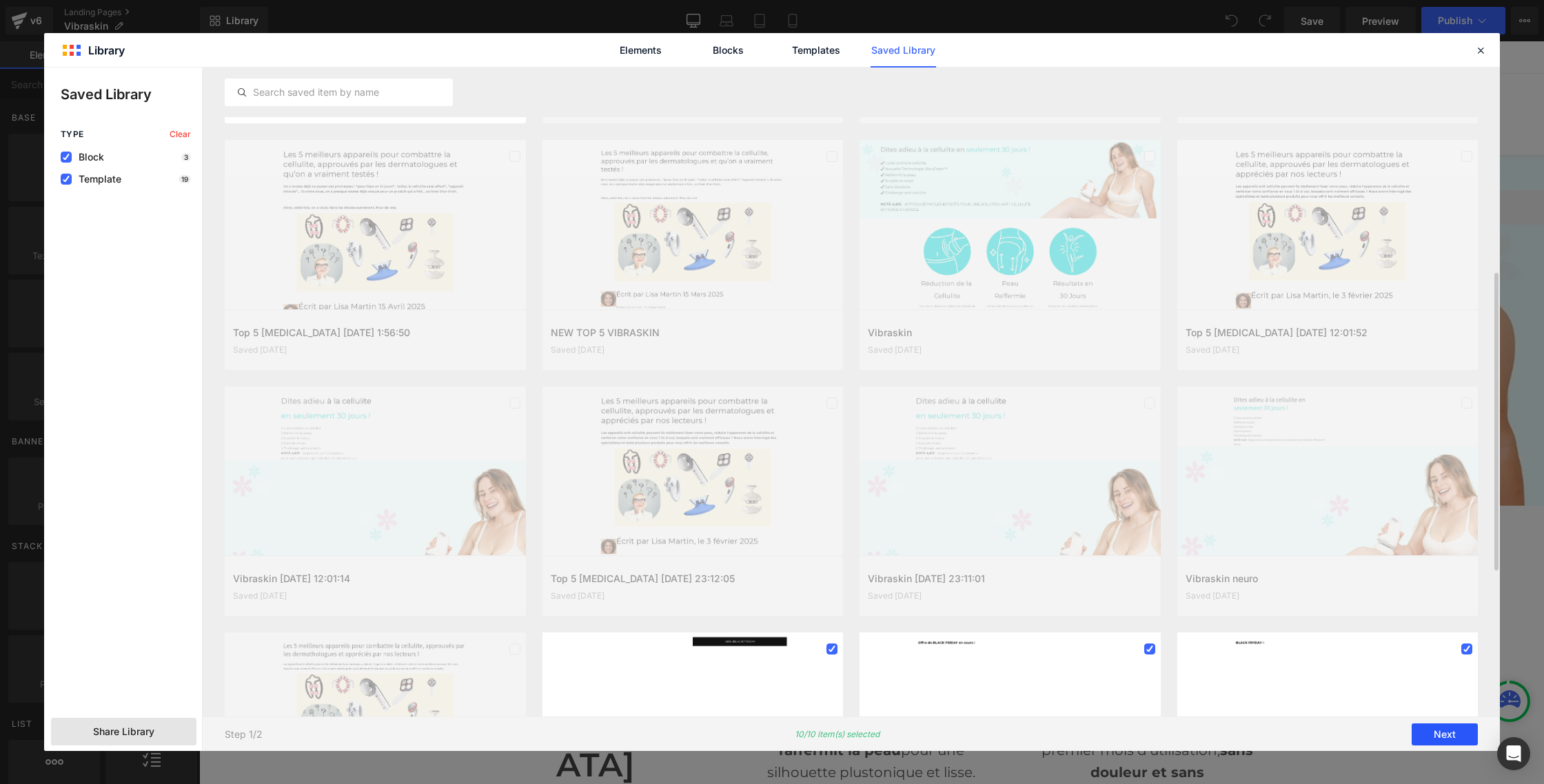
click at [1446, 728] on button "Next" at bounding box center [1444, 734] width 66 height 22
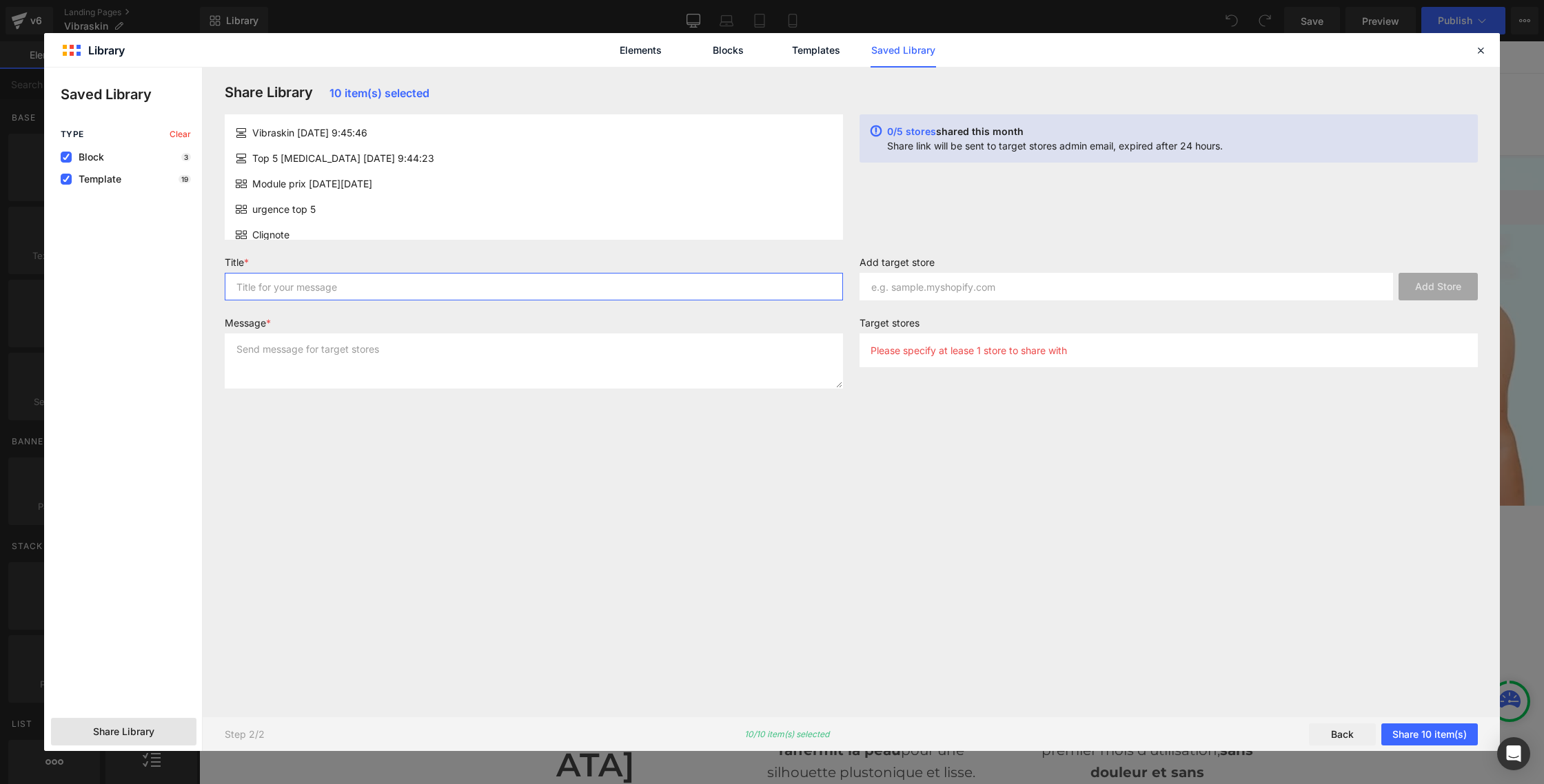
click at [312, 284] on input "text" at bounding box center [533, 286] width 618 height 27
drag, startPoint x: 245, startPoint y: 280, endPoint x: 210, endPoint y: 280, distance: 35.0
click at [210, 280] on div "Share Library 10 item(s) selected Vibraskin [DATE] 9:45:46 Top 5 [MEDICAL_DATA]…" at bounding box center [851, 409] width 1297 height 683
type input "Backup Denove"
click at [284, 347] on textarea at bounding box center [533, 361] width 618 height 55
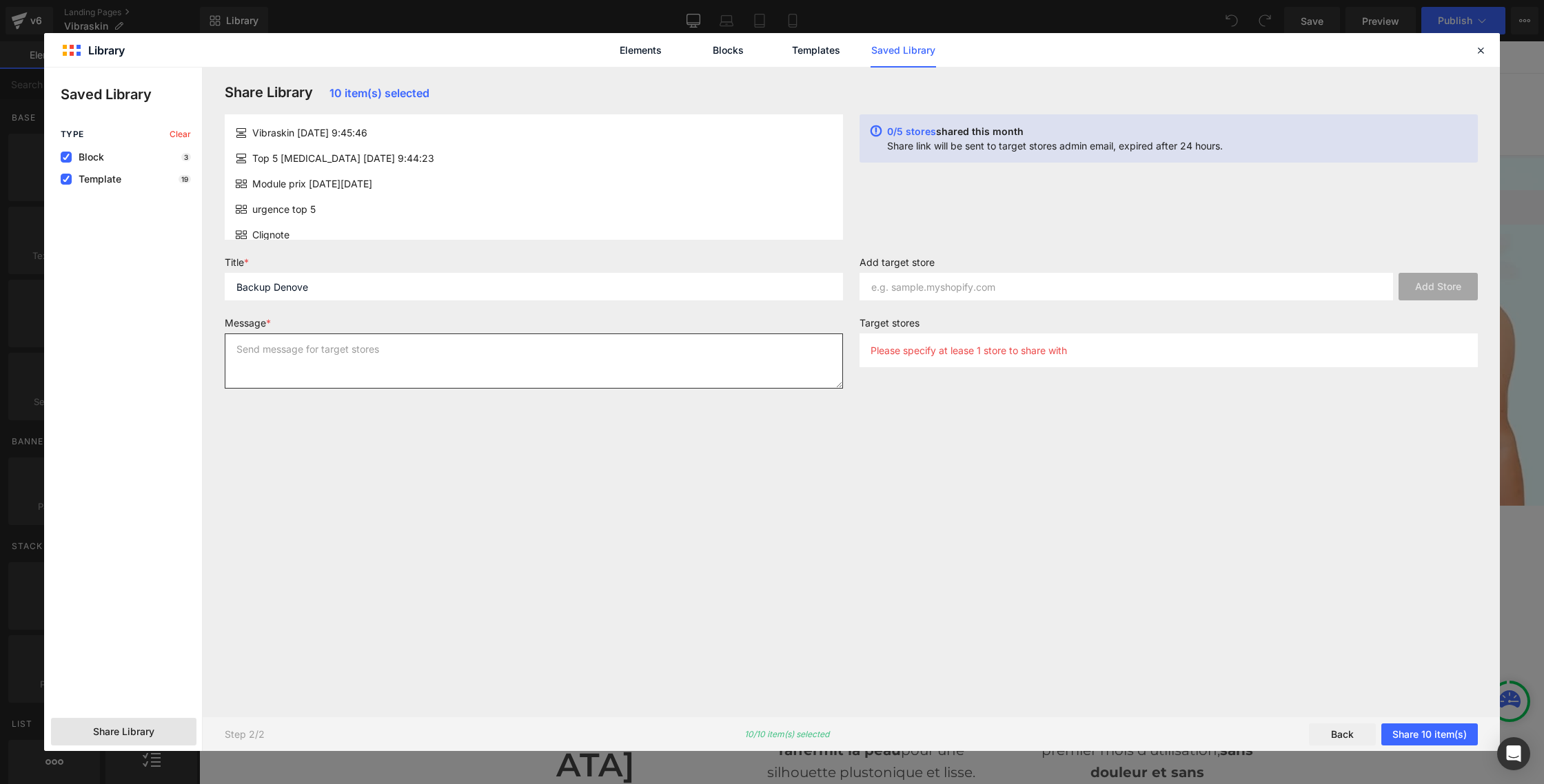
paste textarea "Backup Denove"
type textarea "Backup Denove"
click at [889, 286] on input "text" at bounding box center [1126, 286] width 533 height 27
click at [887, 290] on input "text" at bounding box center [1126, 286] width 533 height 27
paste input "smex91-0f"
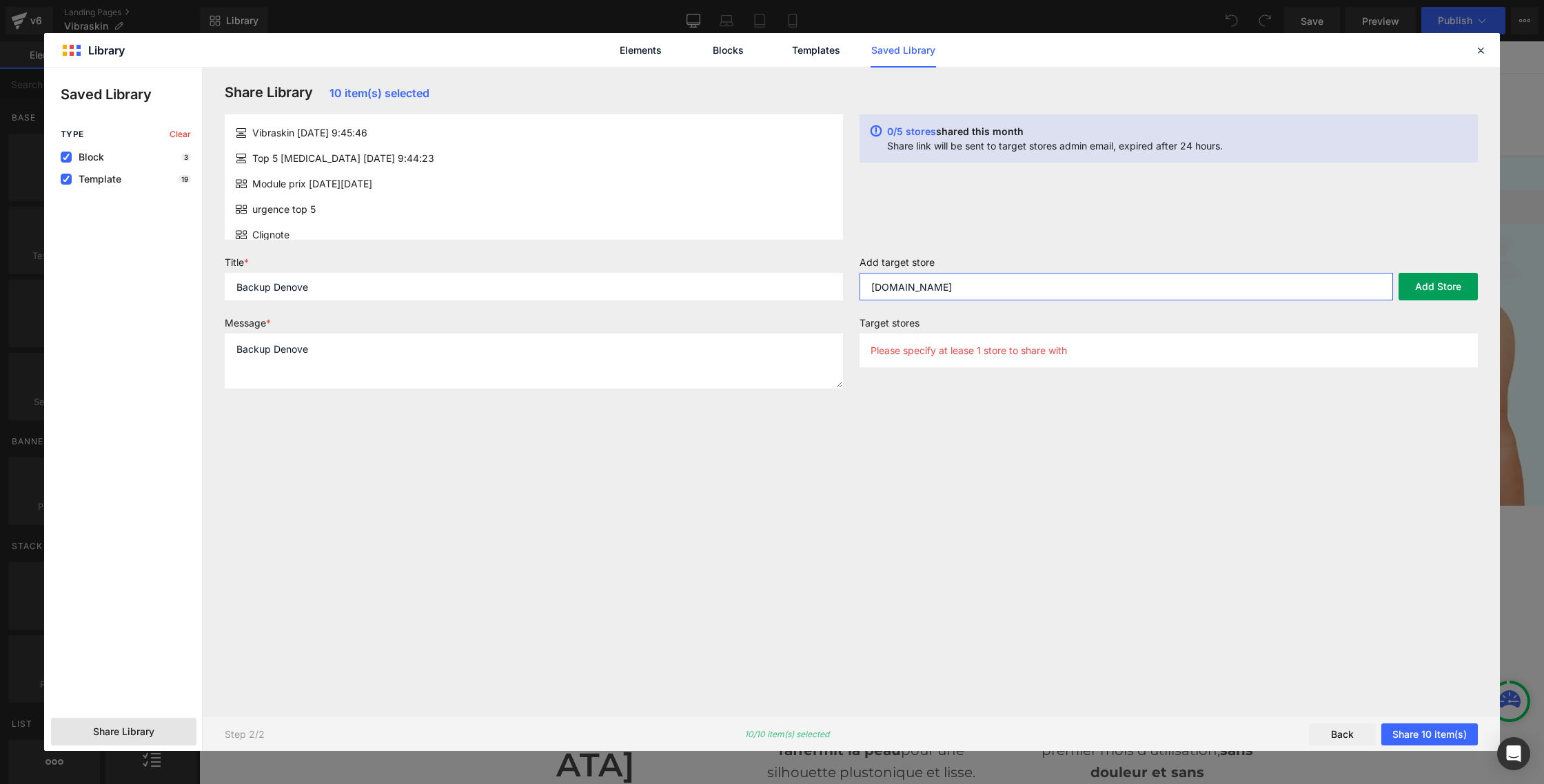
type input "[DOMAIN_NAME]"
click at [1424, 280] on button "Add Store" at bounding box center [1438, 286] width 79 height 27
click at [1420, 731] on button "Share 10 item(s)" at bounding box center [1429, 734] width 97 height 22
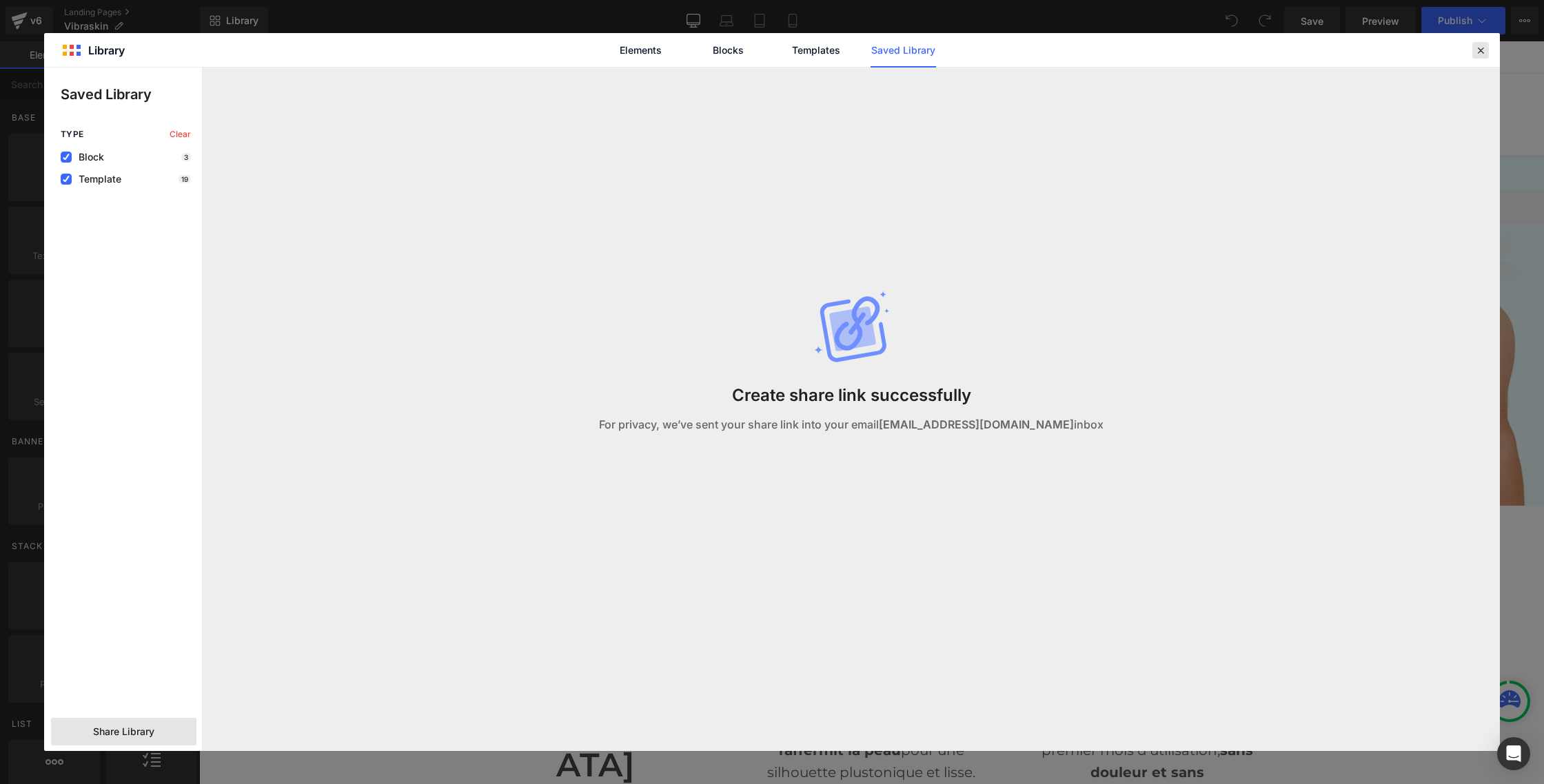
click at [1484, 49] on icon at bounding box center [1480, 50] width 12 height 12
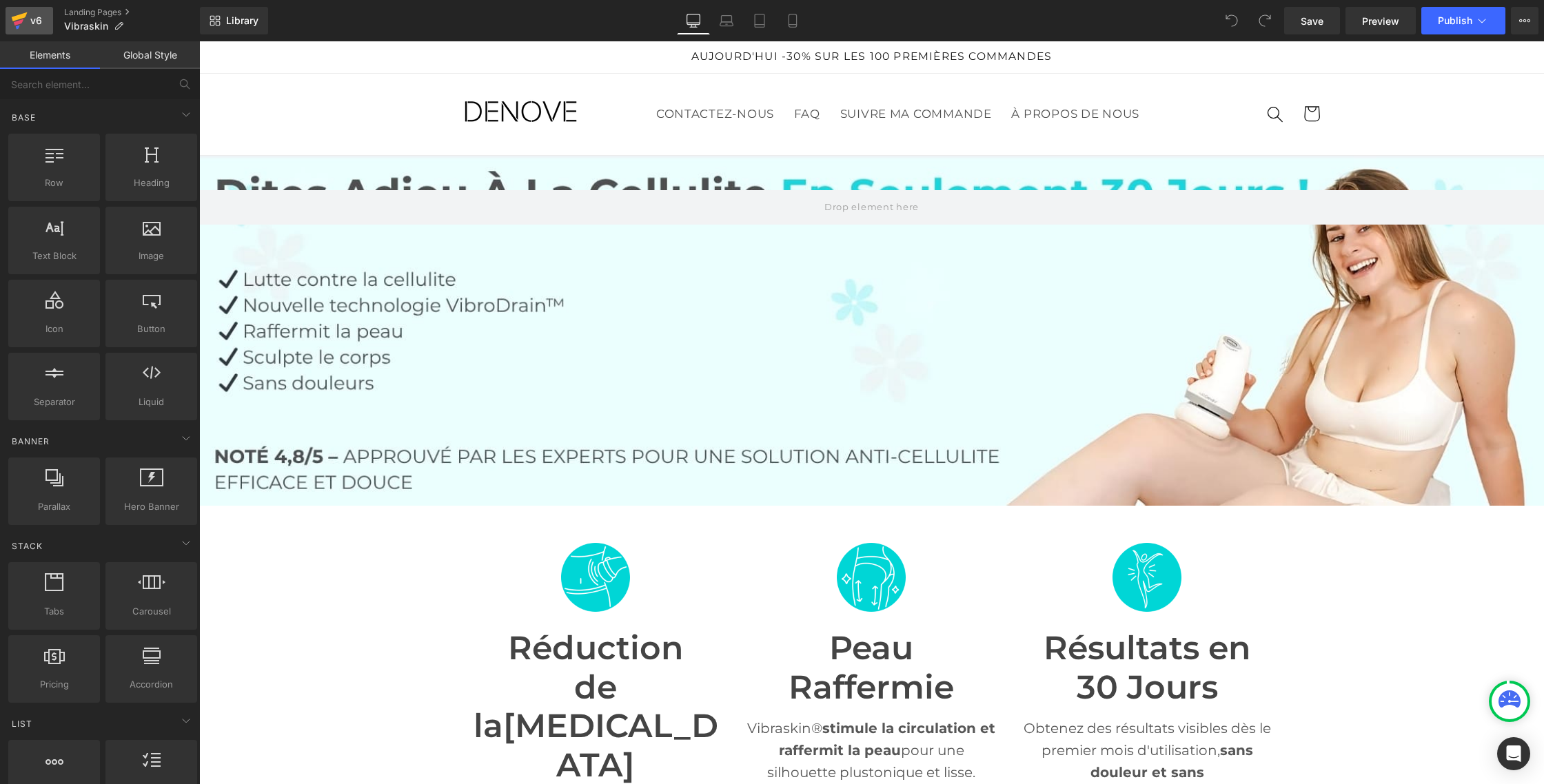
click at [37, 18] on div "v6" at bounding box center [36, 21] width 18 height 18
